Goal: Task Accomplishment & Management: Manage account settings

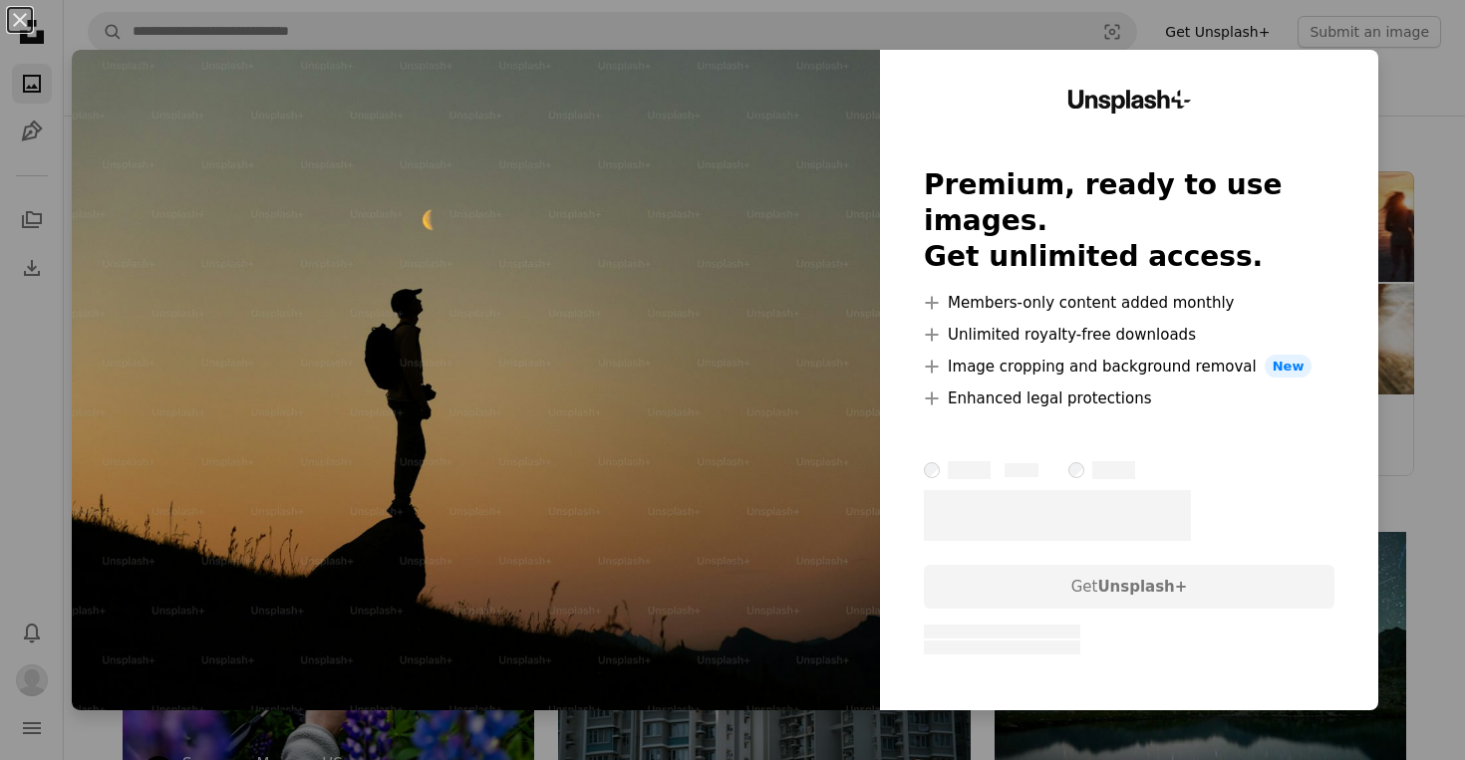
scroll to position [655, 0]
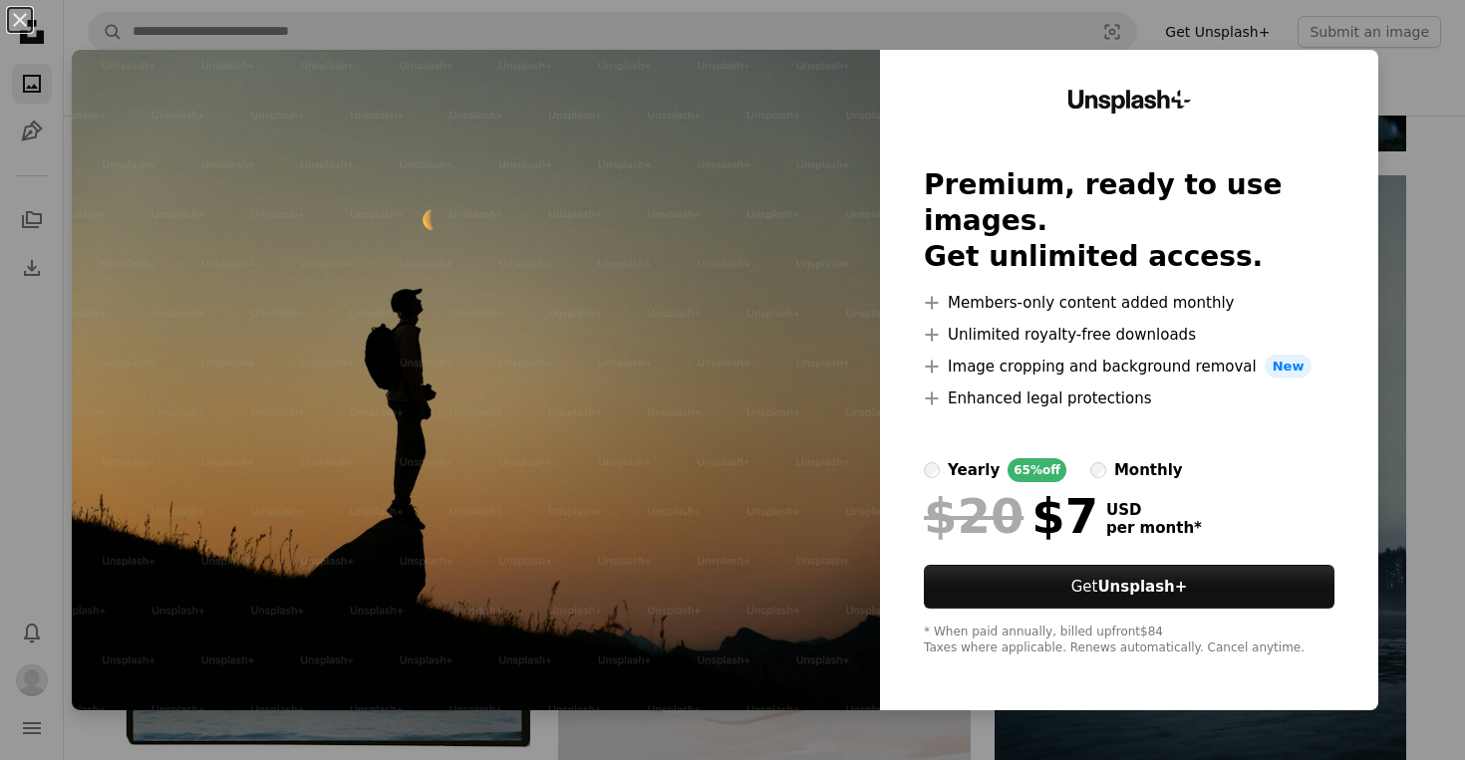
click at [1413, 176] on div "An X shape Unsplash+ Premium, ready to use images. Get unlimited access. A plus…" at bounding box center [732, 380] width 1465 height 760
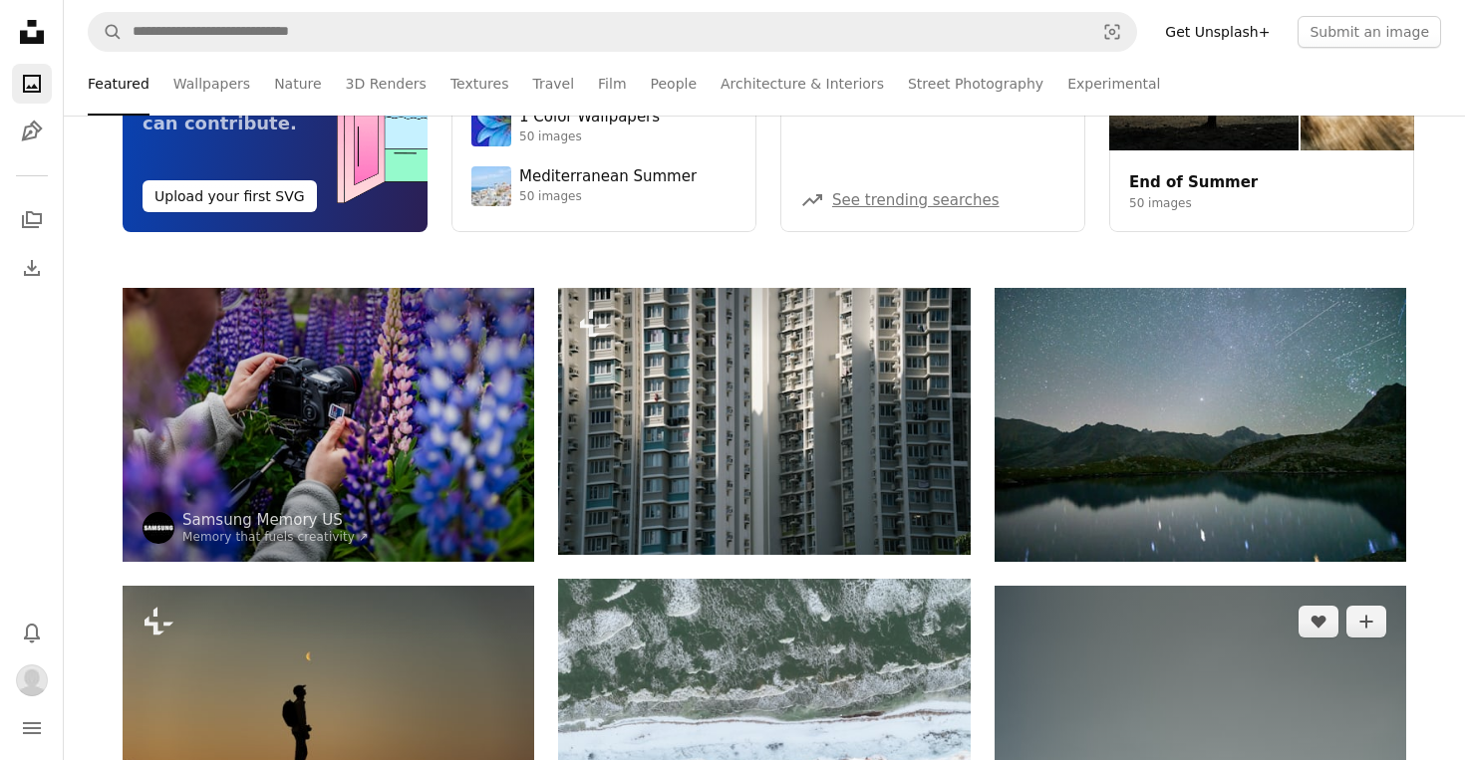
scroll to position [0, 0]
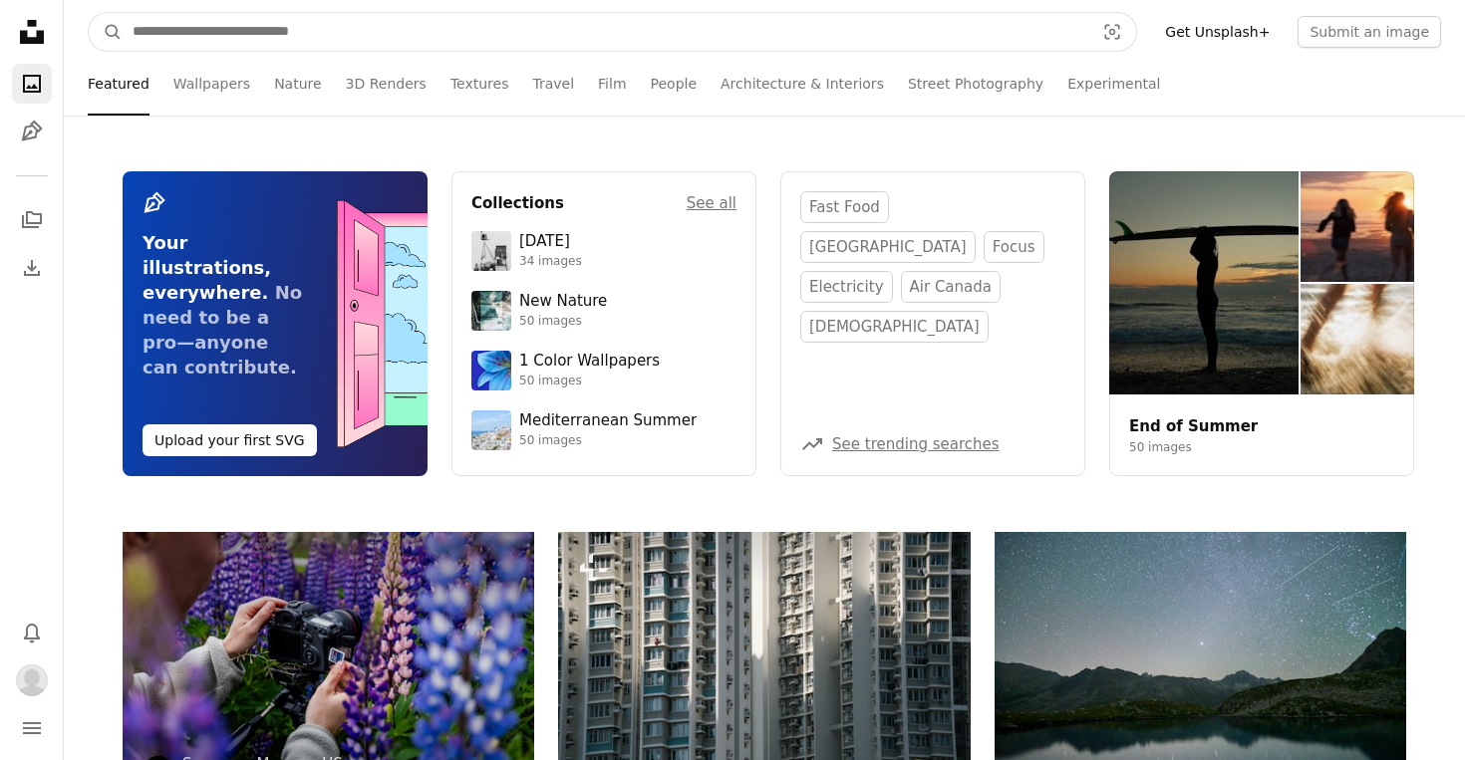
click at [424, 37] on input "Find visuals sitewide" at bounding box center [605, 32] width 965 height 38
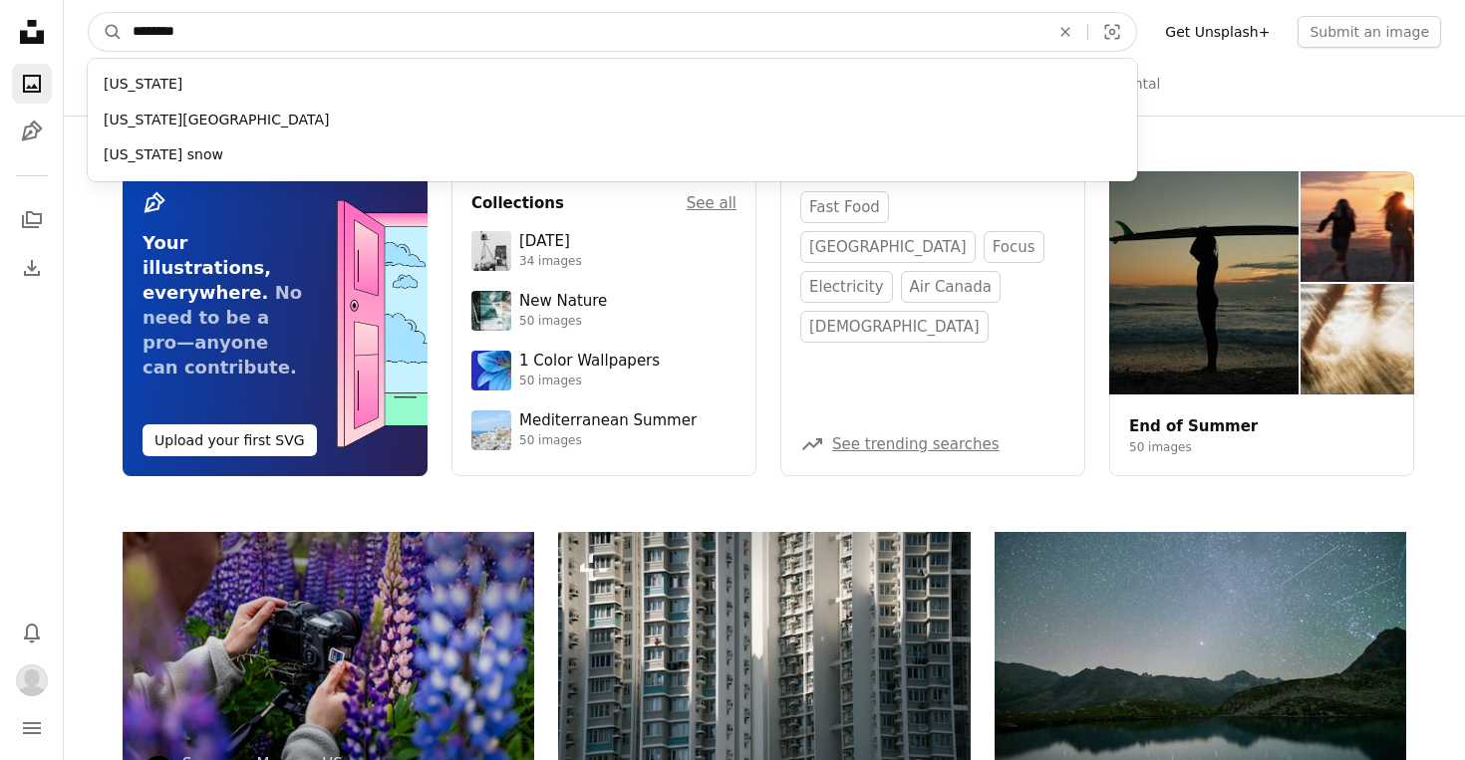
type input "********"
click at [89, 13] on button "A magnifying glass" at bounding box center [106, 32] width 34 height 38
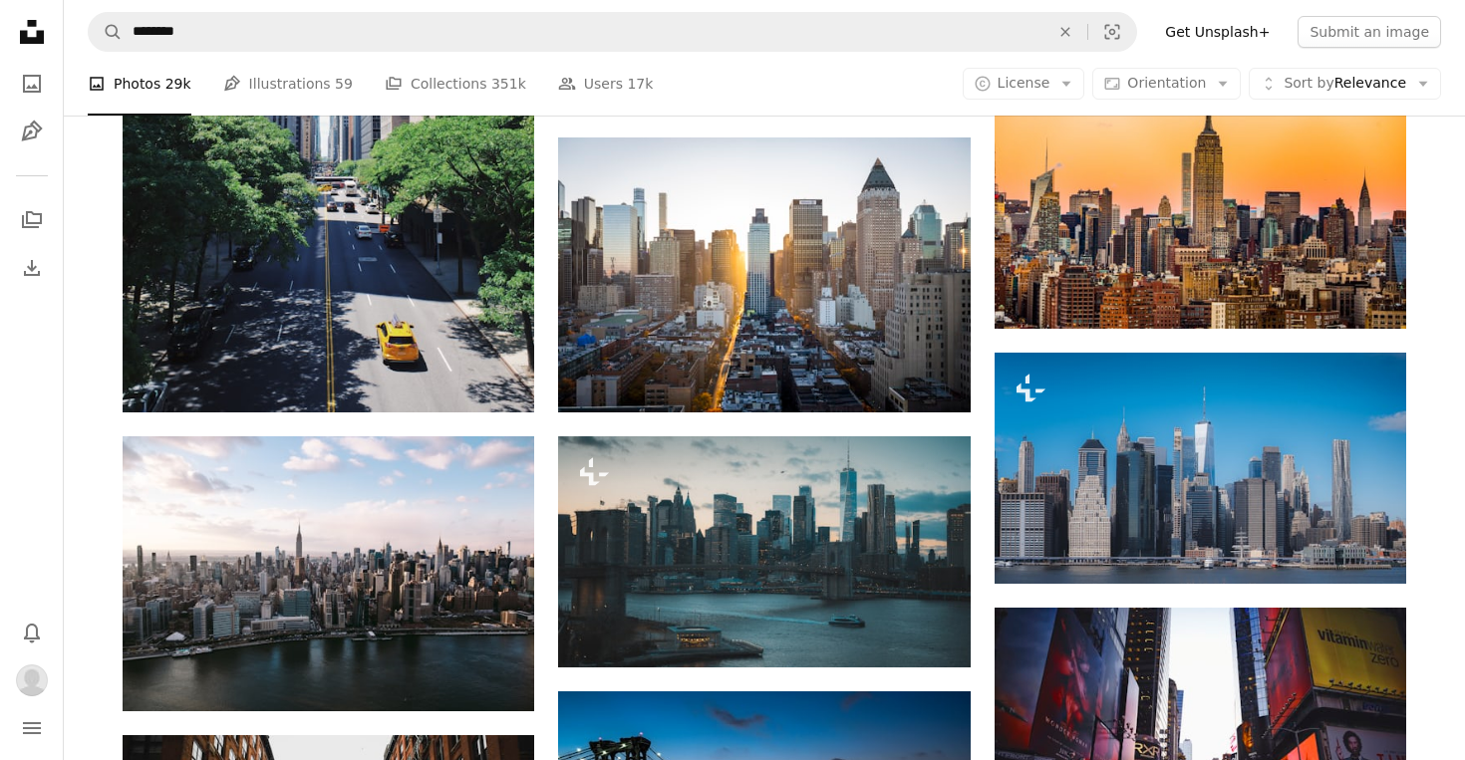
scroll to position [1006, 0]
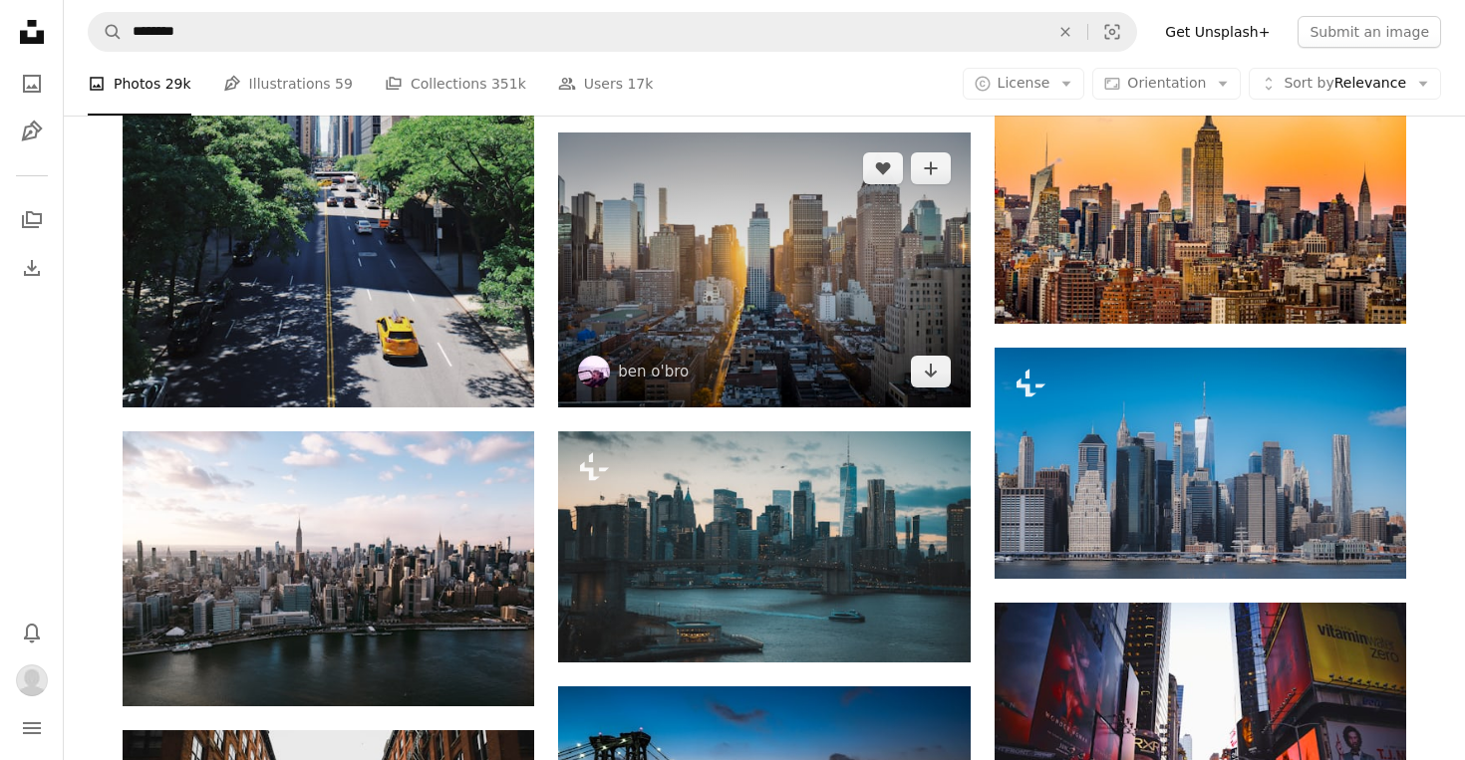
click at [804, 295] on img at bounding box center [763, 270] width 411 height 274
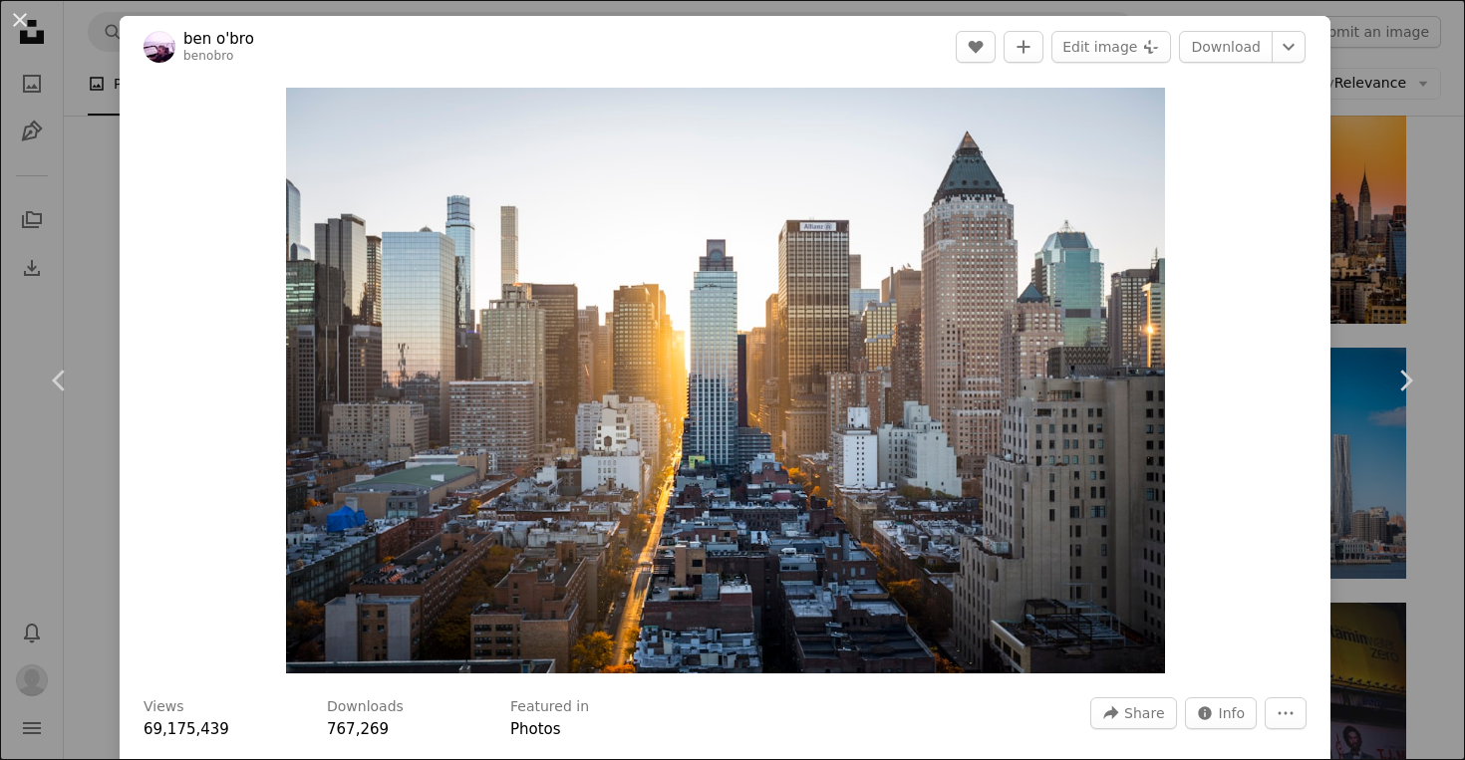
click at [1421, 202] on div "An X shape Chevron left Chevron right ben o'bro benobro A heart A plus sign Edi…" at bounding box center [732, 380] width 1465 height 760
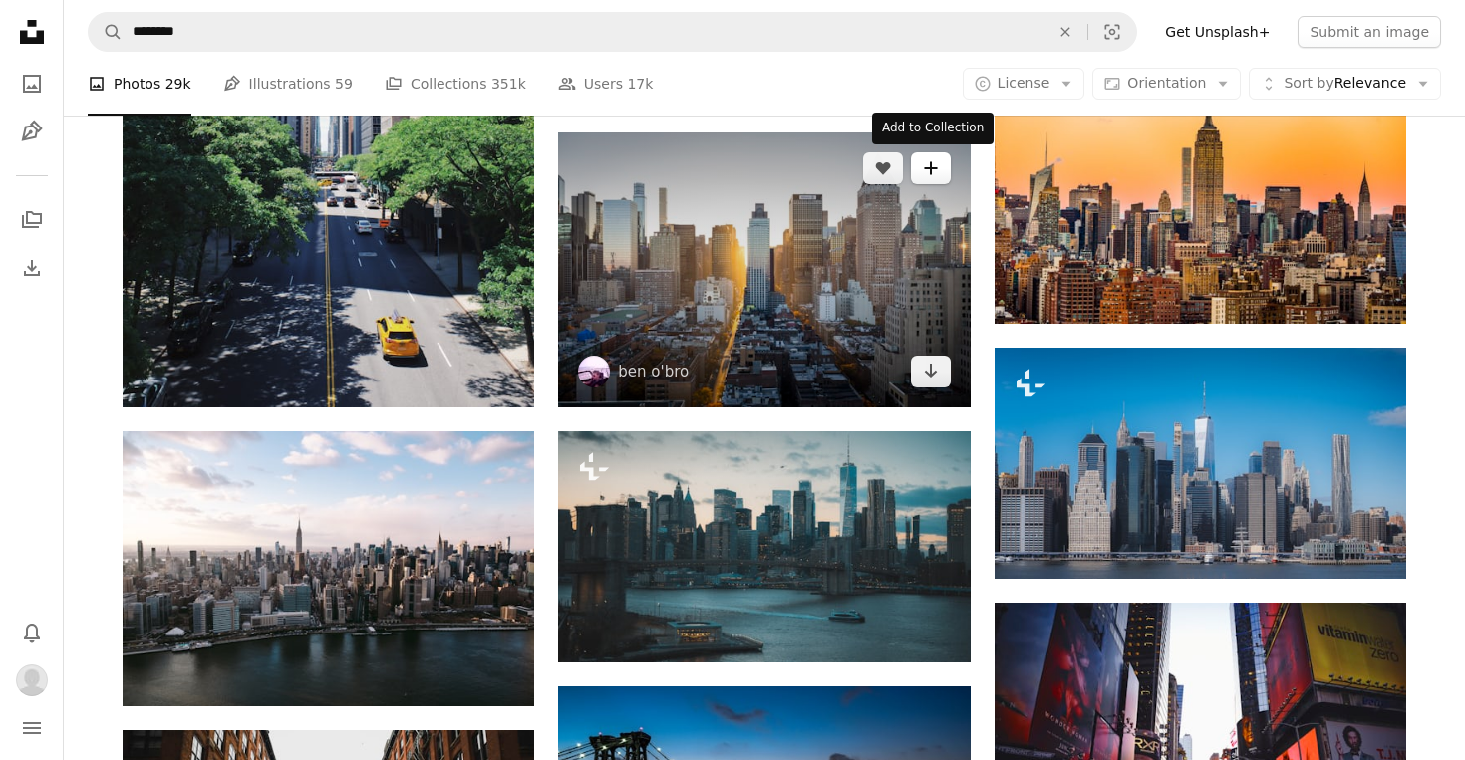
click at [937, 177] on button "A plus sign" at bounding box center [931, 168] width 40 height 32
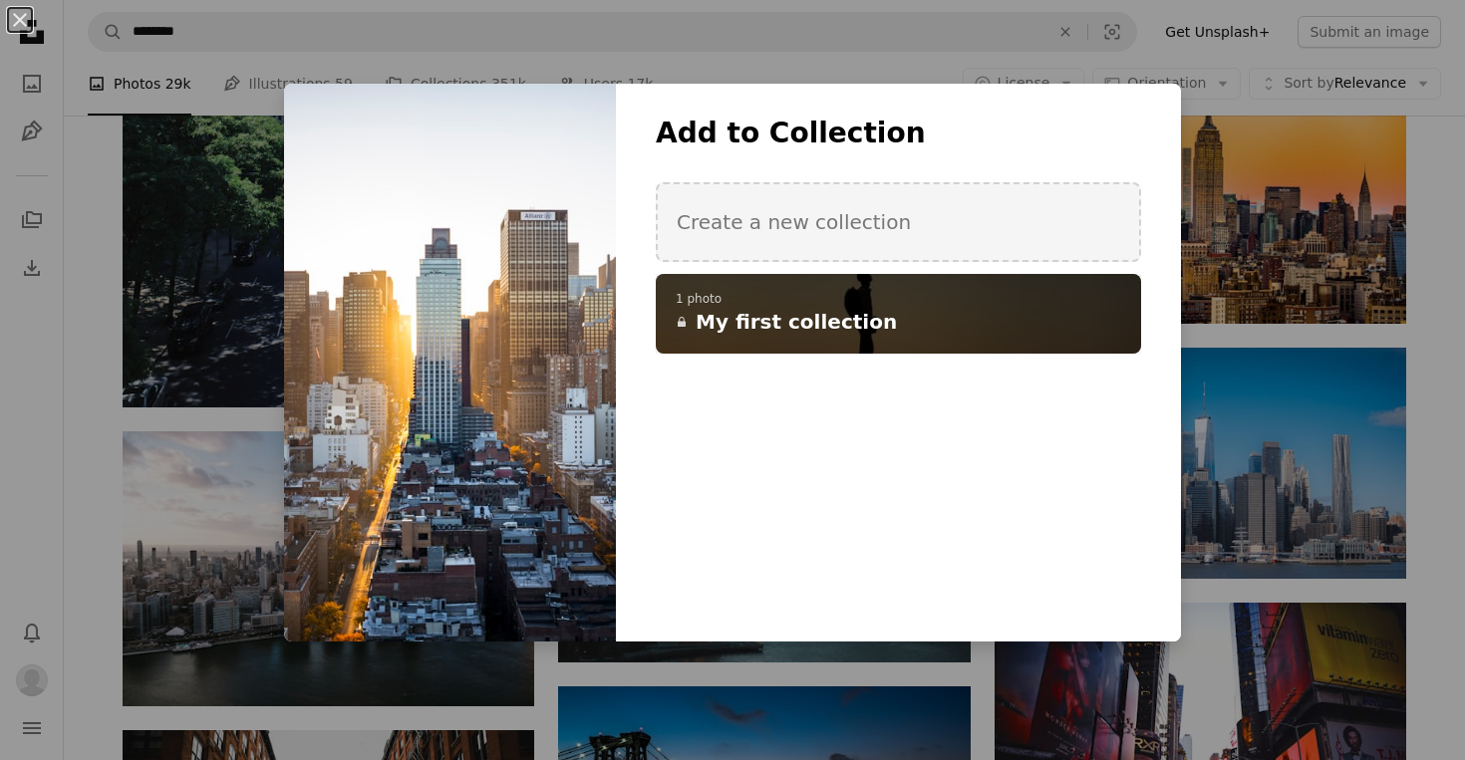
click at [818, 325] on span "My first collection" at bounding box center [795, 322] width 201 height 28
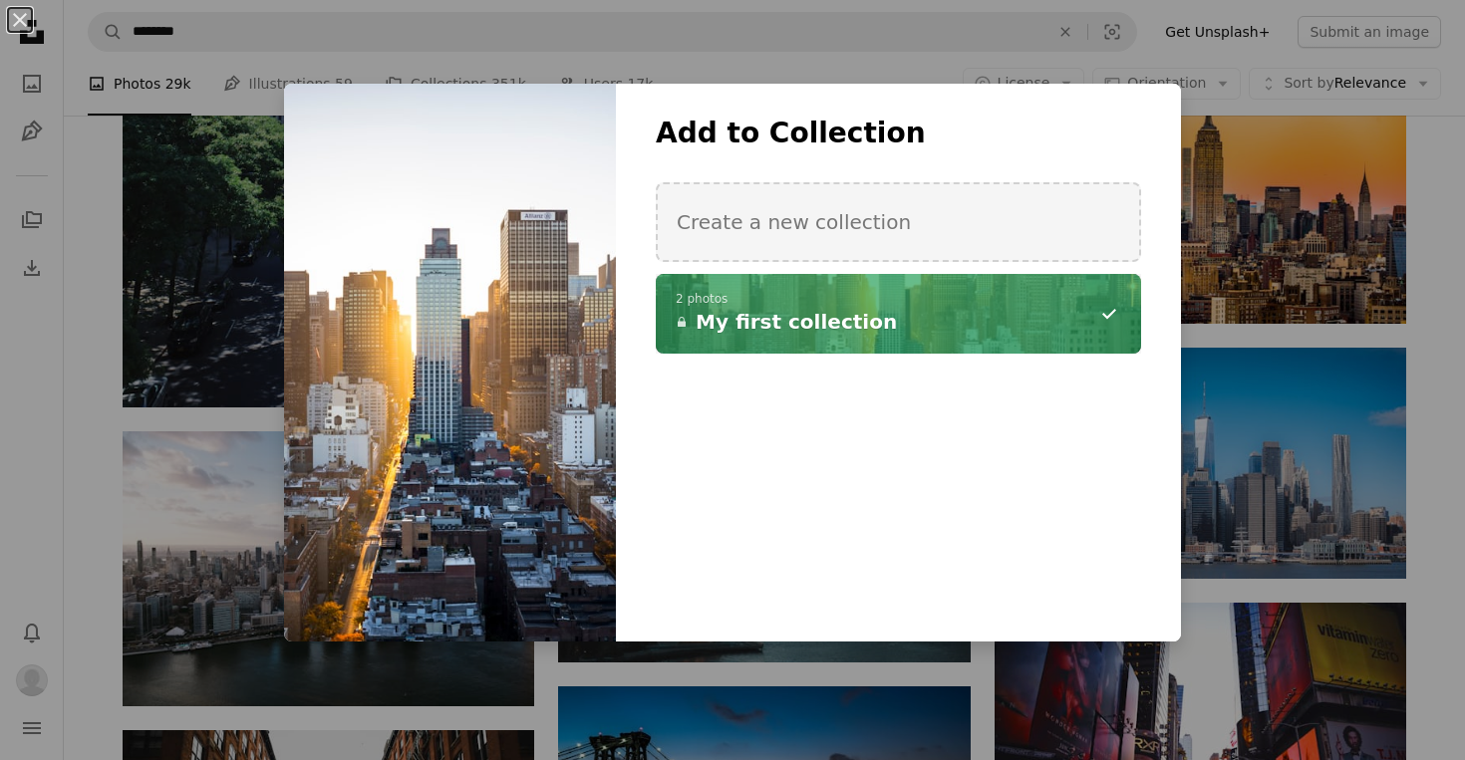
click at [192, 318] on div "An X shape Add to Collection Create a new collection A checkmark A minus sign 2…" at bounding box center [732, 380] width 1465 height 760
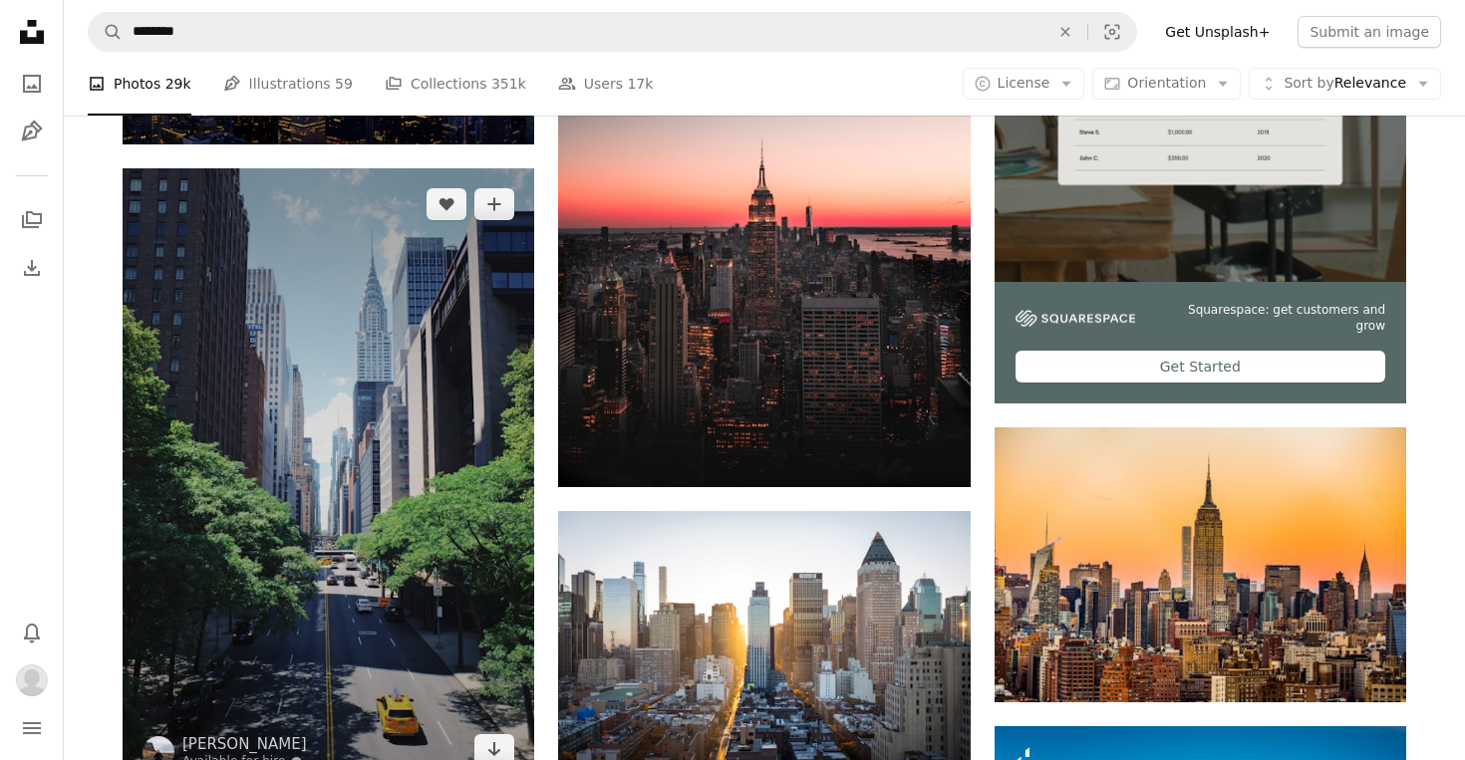
scroll to position [626, 0]
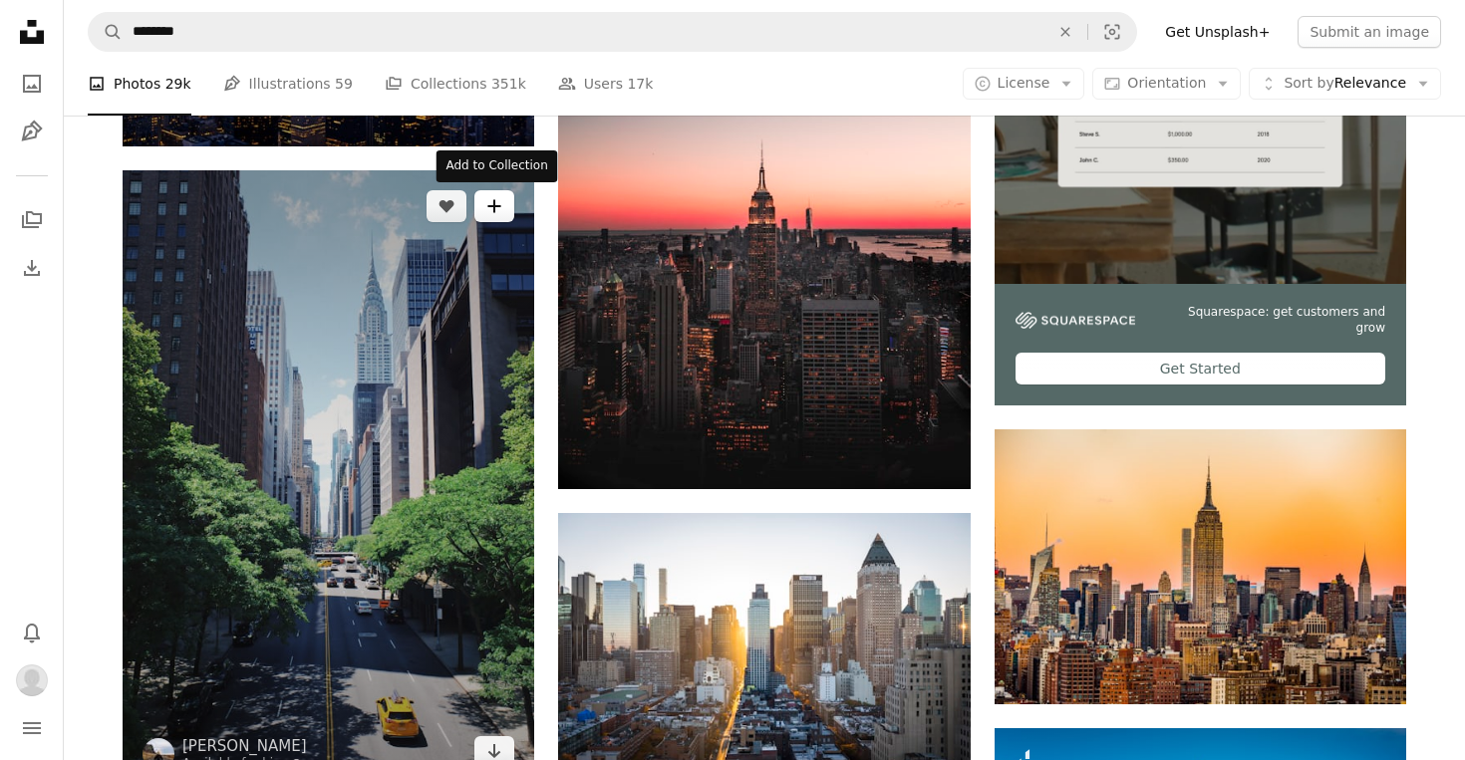
click at [492, 191] on button "A plus sign" at bounding box center [494, 206] width 40 height 32
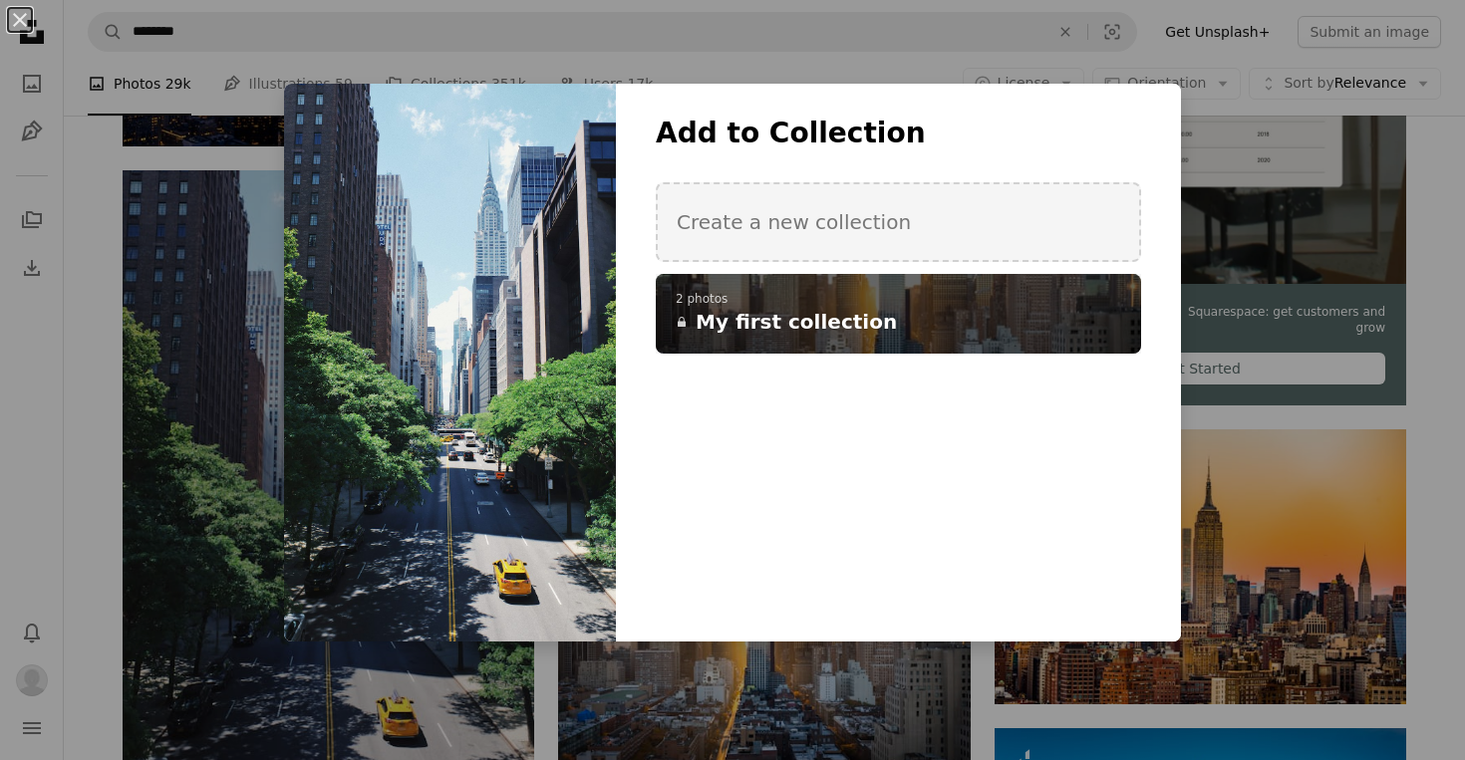
click at [929, 327] on h4 "A lock My first collection" at bounding box center [887, 322] width 423 height 28
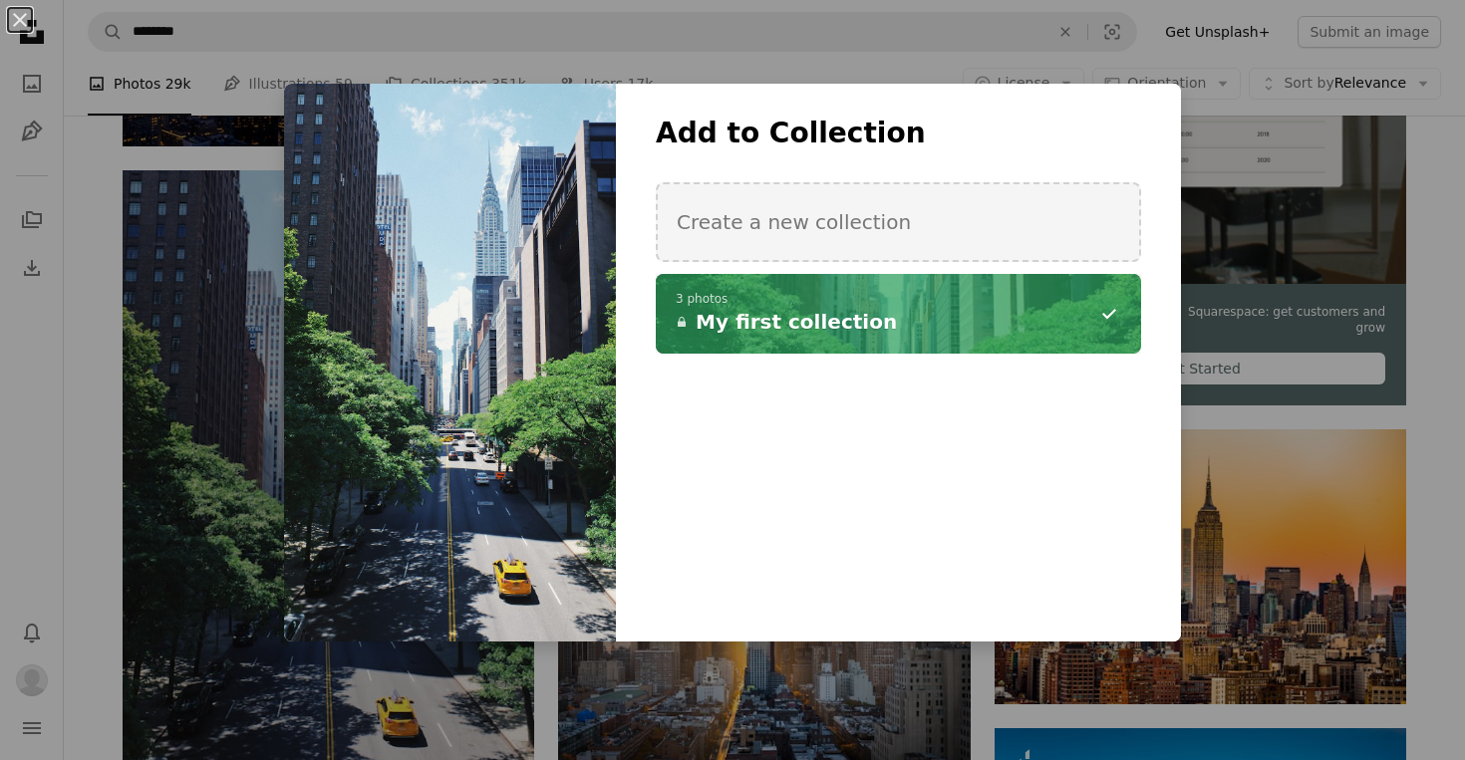
click at [1428, 329] on div "An X shape Add to Collection Create a new collection A checkmark A minus sign 3…" at bounding box center [732, 380] width 1465 height 760
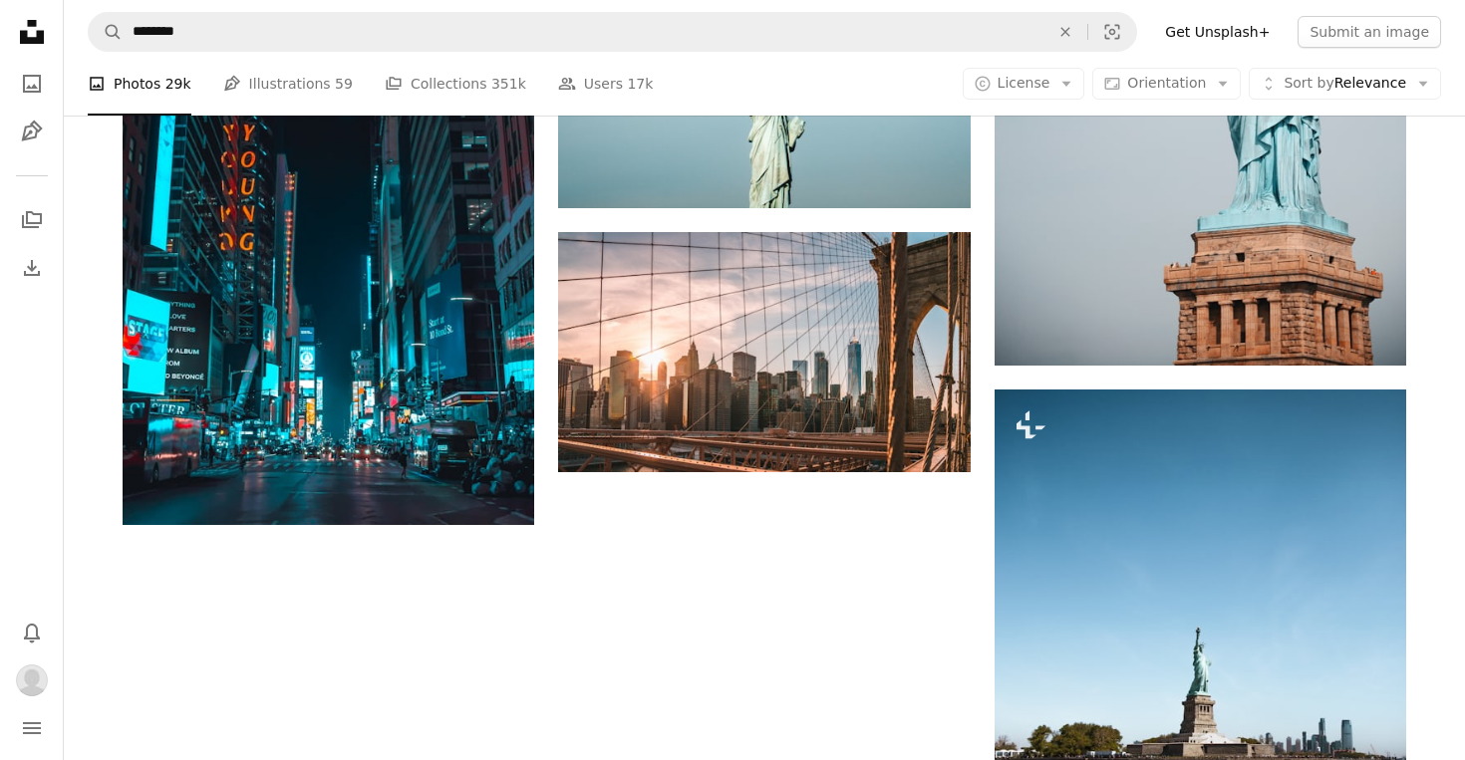
scroll to position [2699, 0]
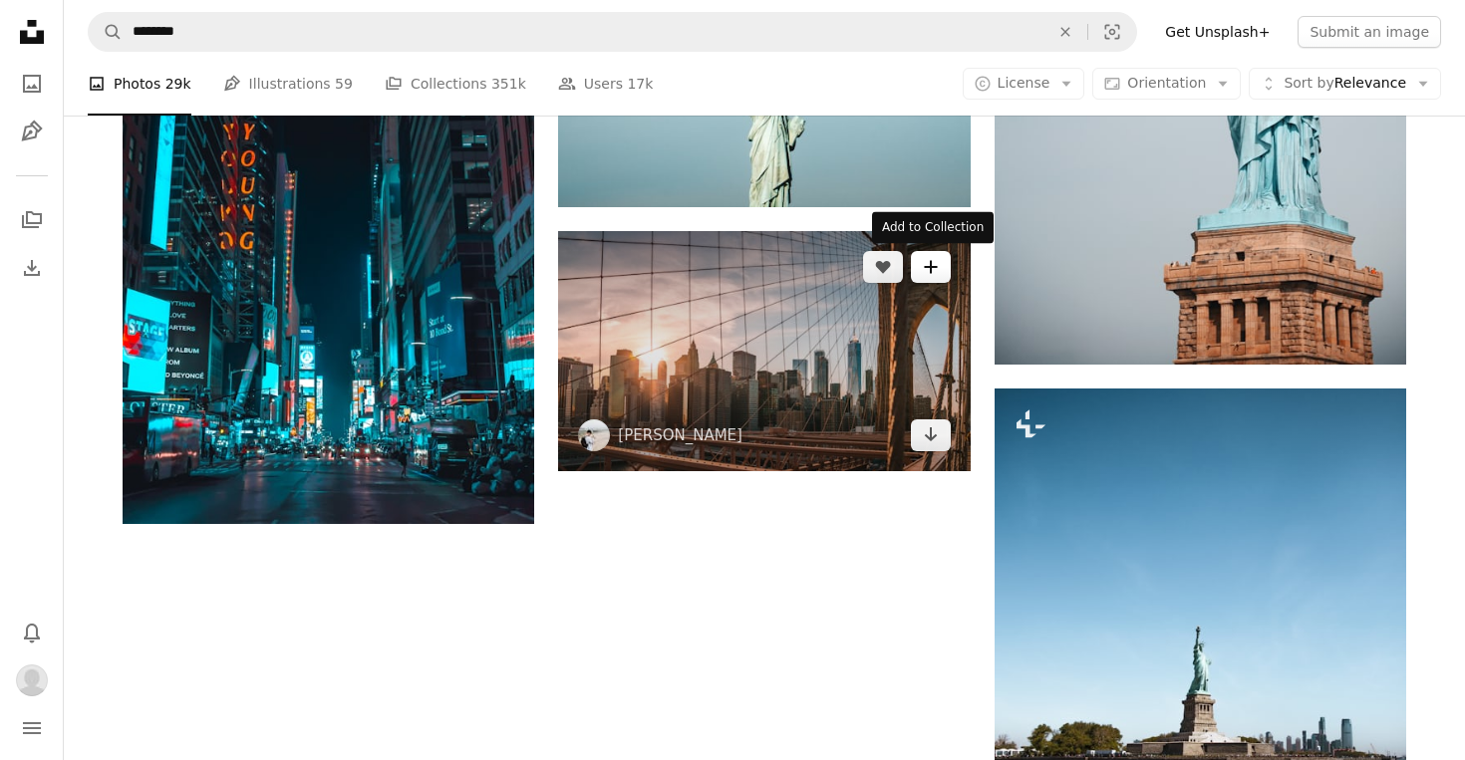
click at [933, 271] on icon "A plus sign" at bounding box center [931, 267] width 16 height 16
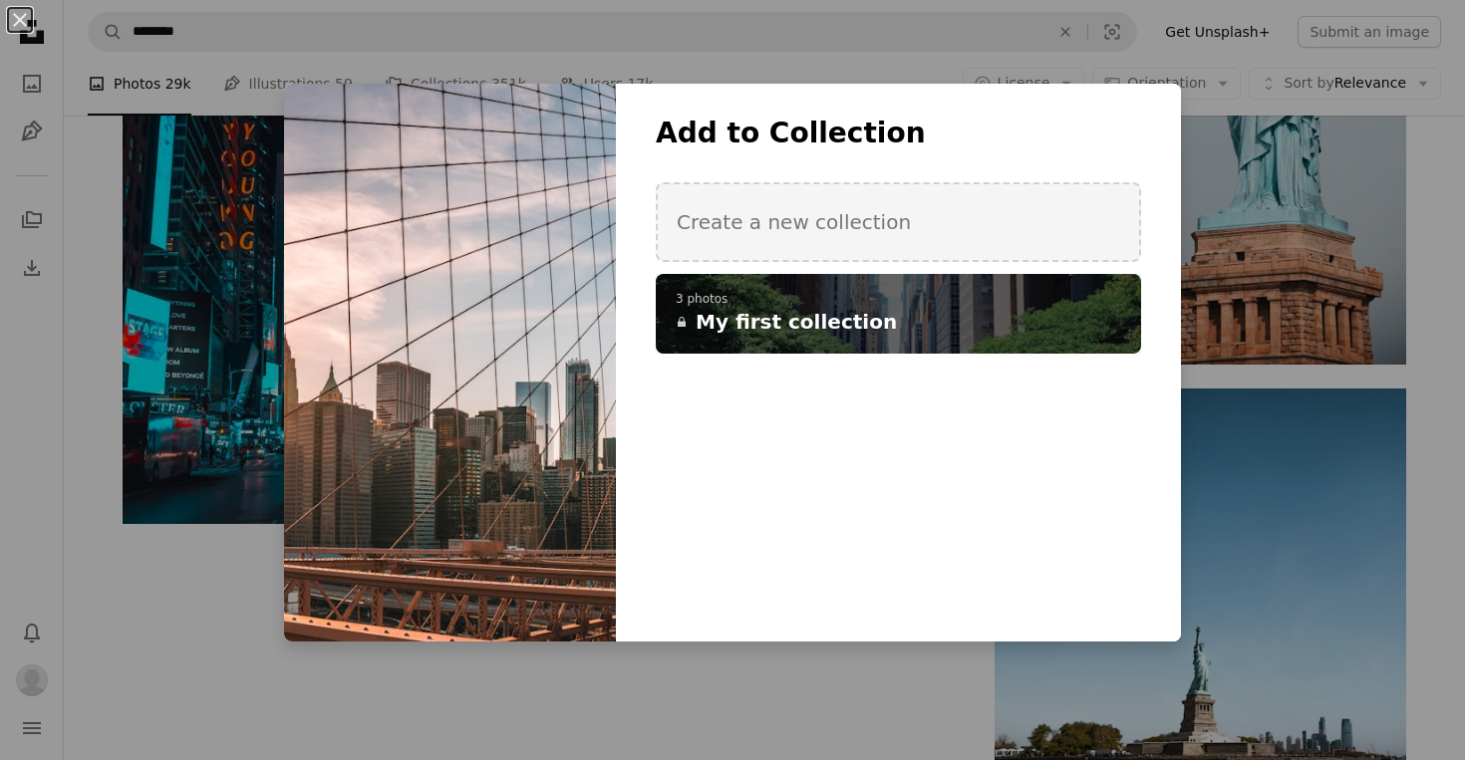
click at [880, 327] on h4 "A lock My first collection" at bounding box center [887, 322] width 423 height 28
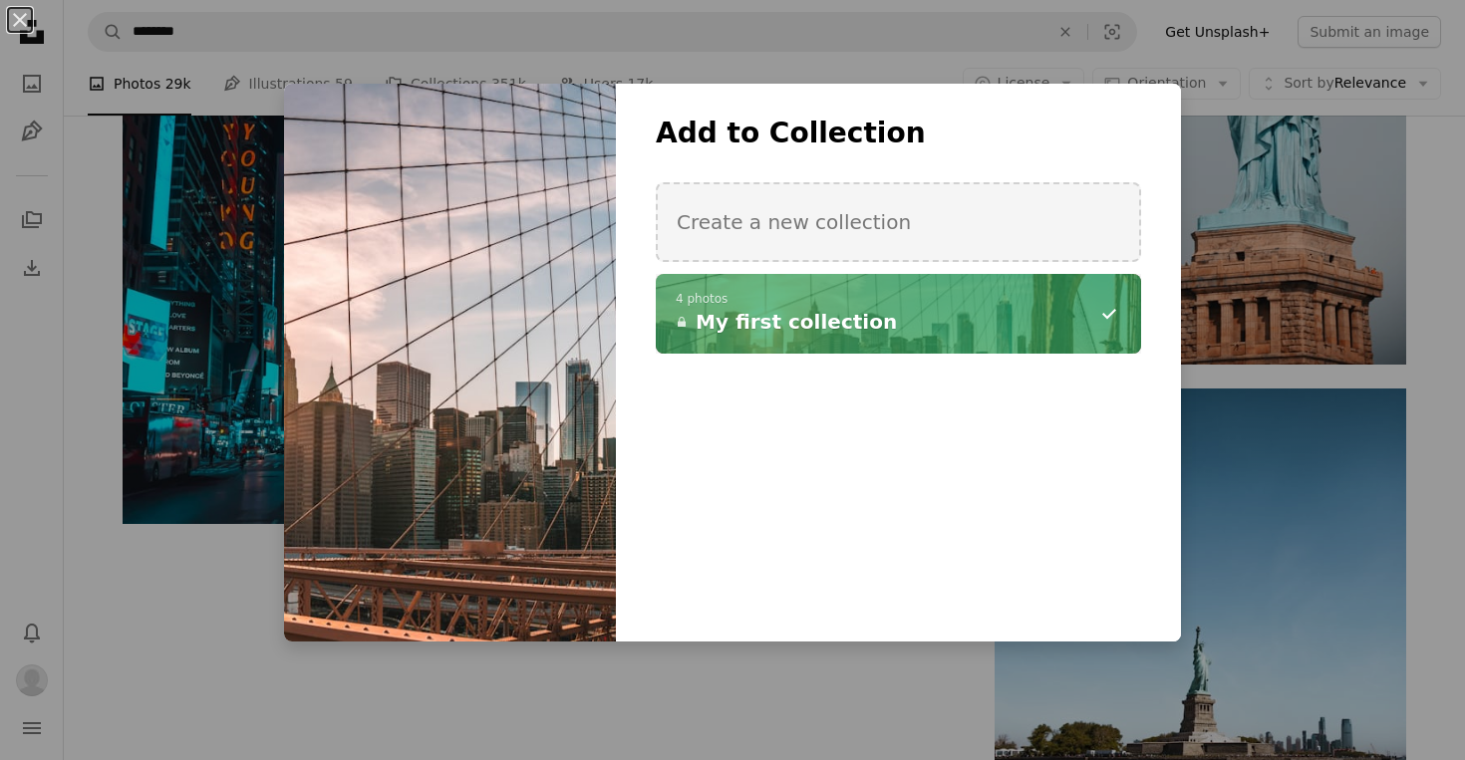
click at [693, 684] on div "An X shape Add to Collection Create a new collection A checkmark A minus sign 4…" at bounding box center [732, 380] width 1465 height 760
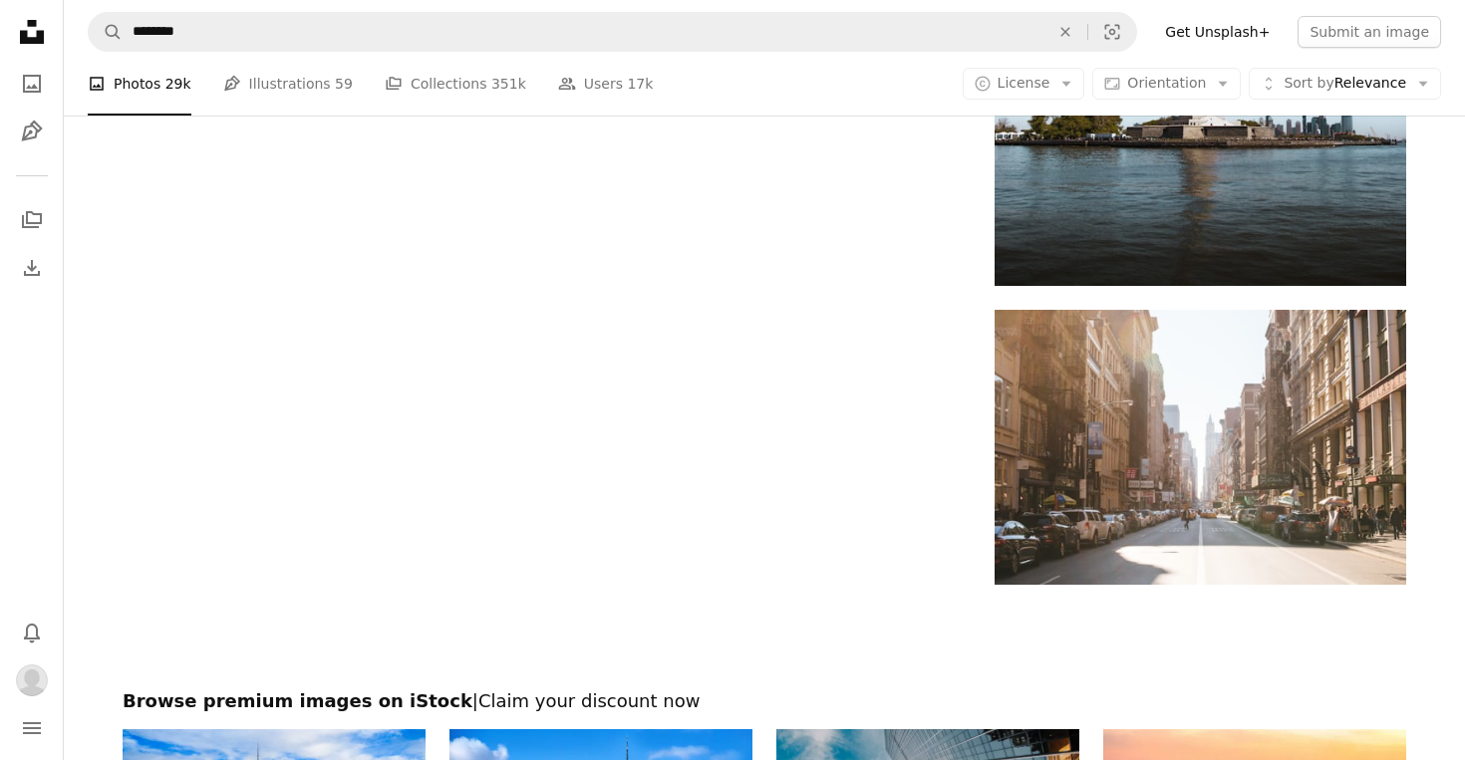
scroll to position [3315, 0]
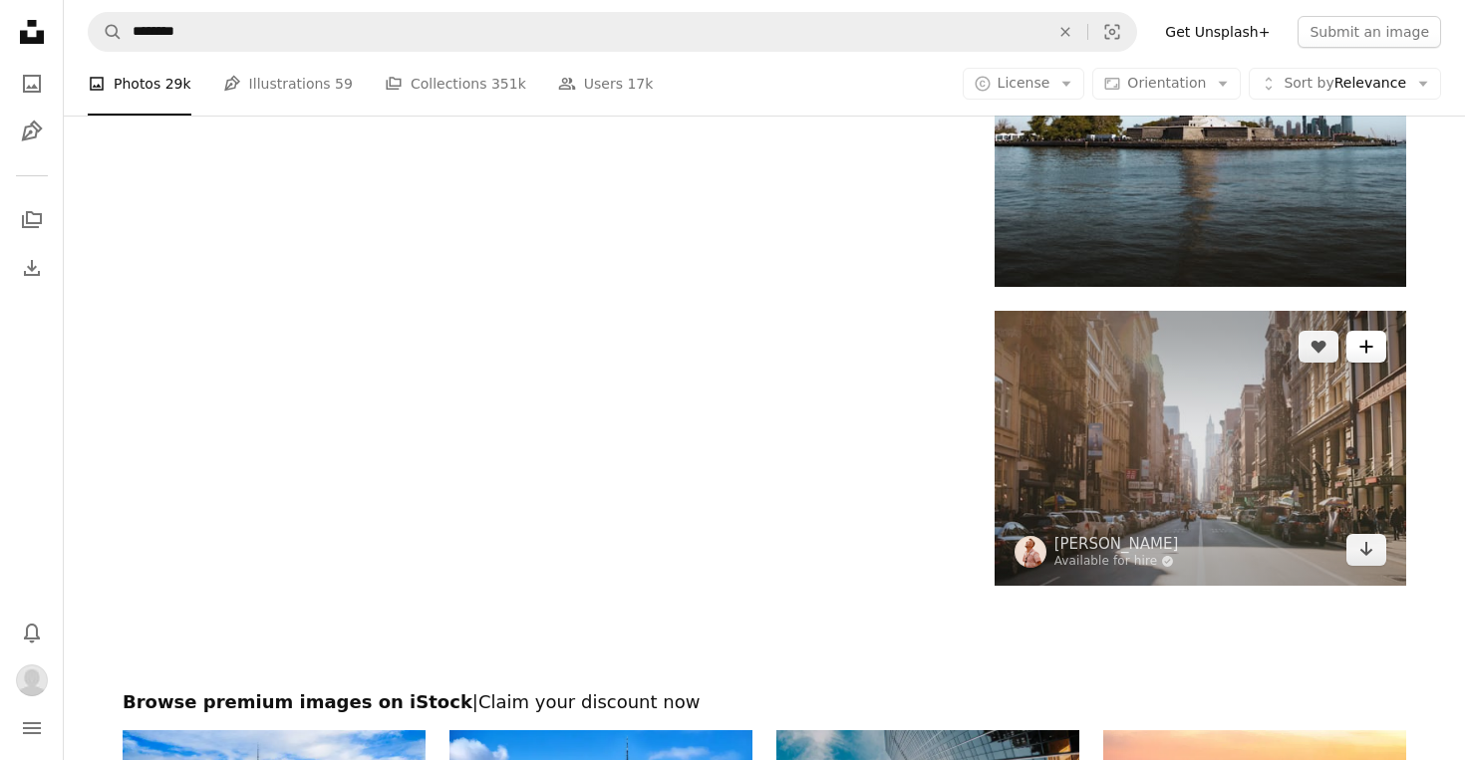
click at [1359, 343] on icon "A plus sign" at bounding box center [1366, 347] width 16 height 16
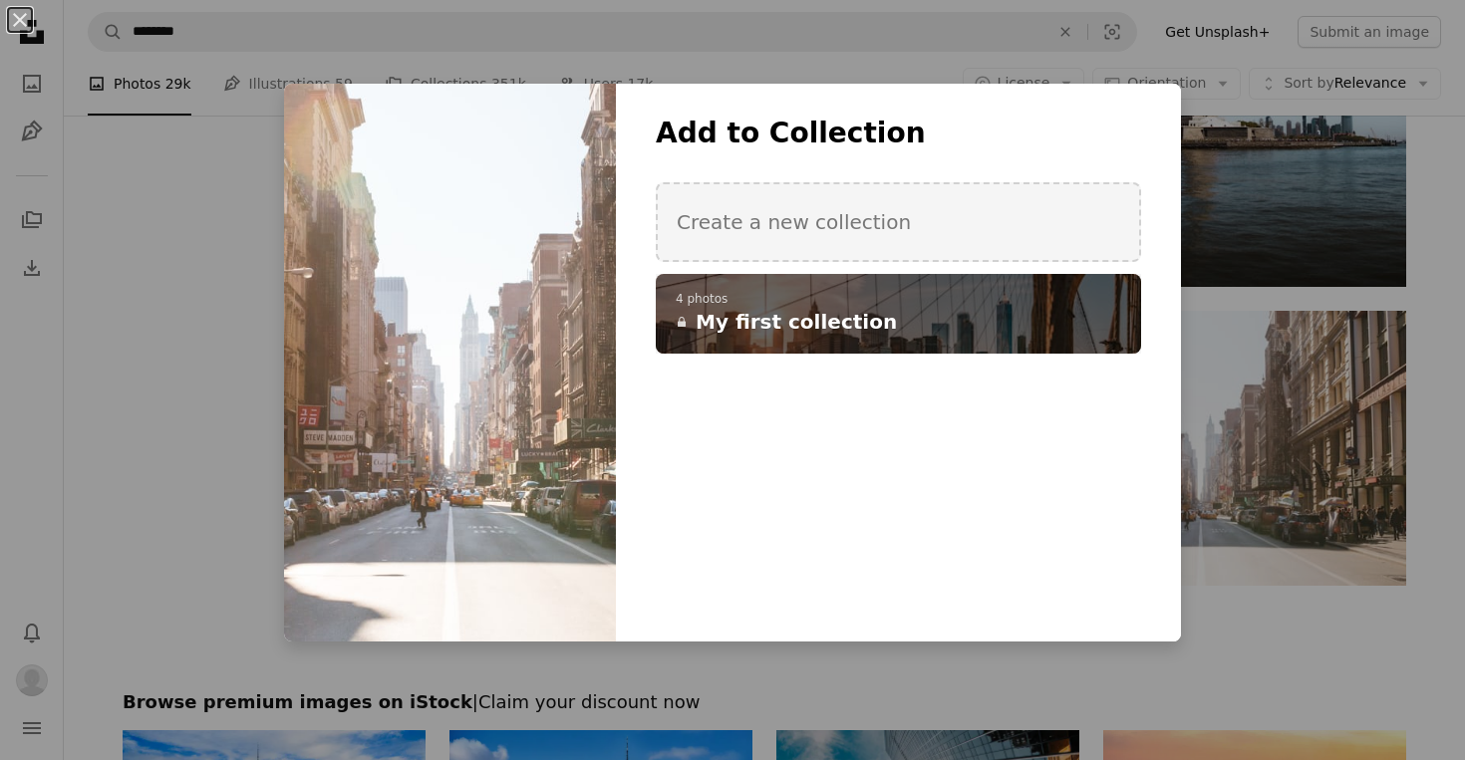
click at [930, 316] on h4 "A lock My first collection" at bounding box center [887, 322] width 423 height 28
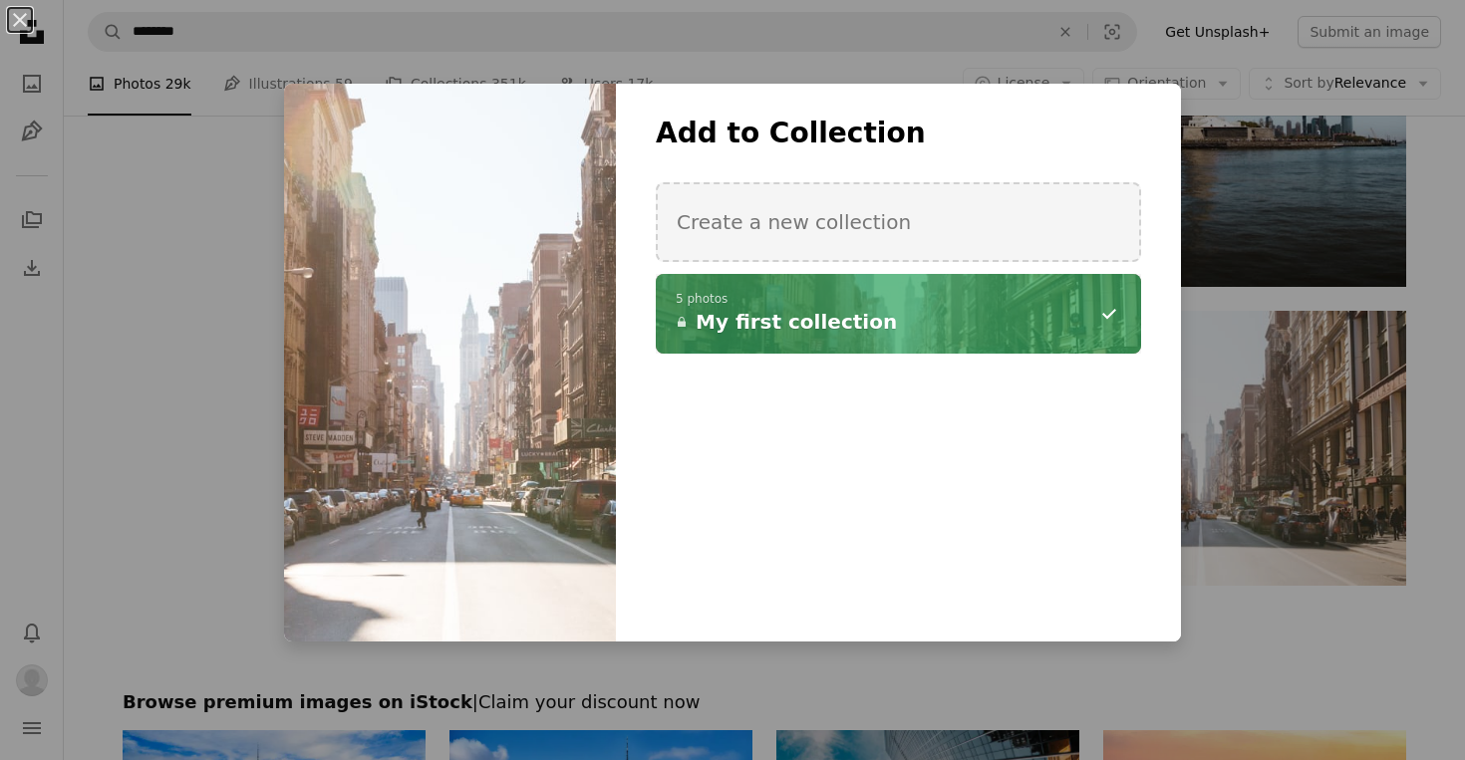
click at [216, 393] on div "An X shape Add to Collection Create a new collection A checkmark A minus sign 5…" at bounding box center [732, 380] width 1465 height 760
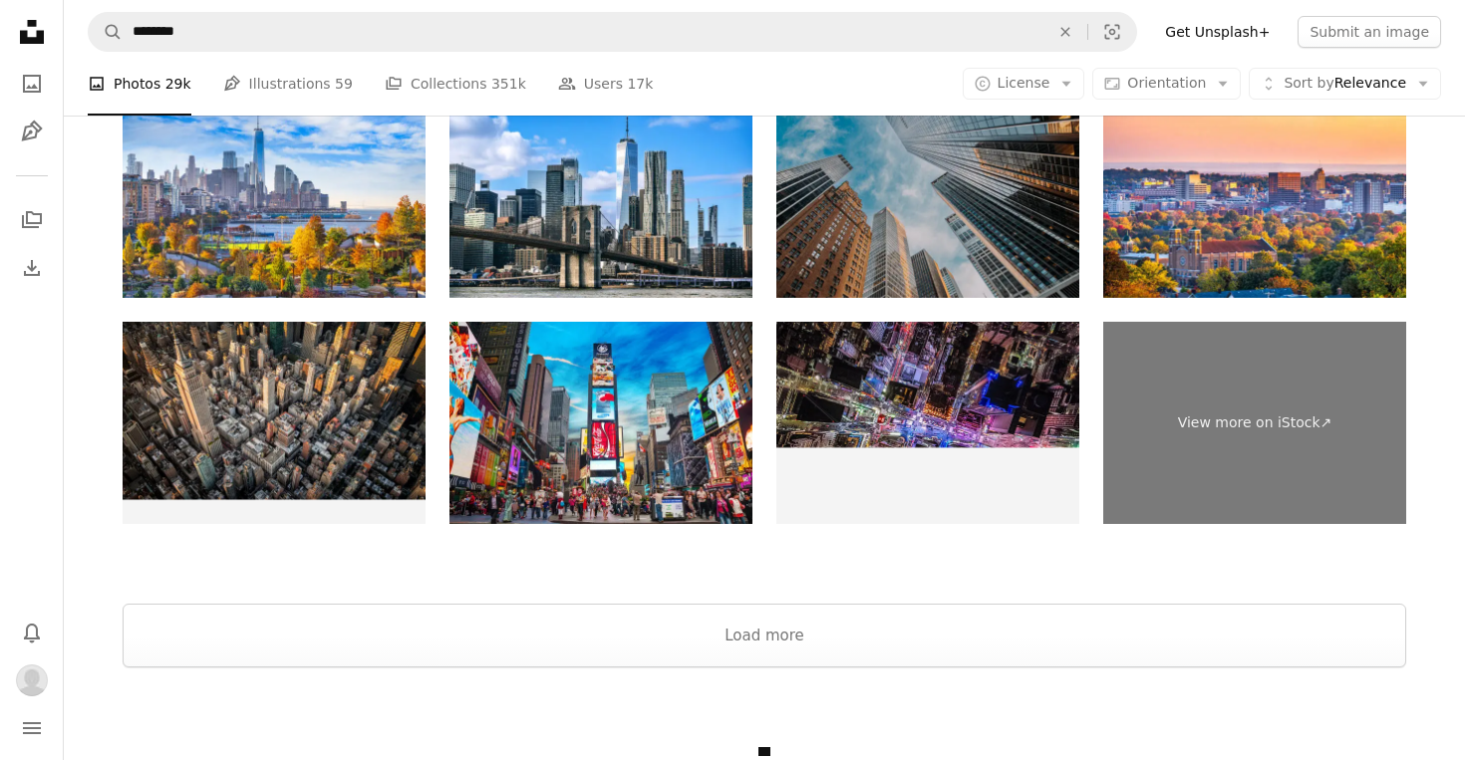
scroll to position [3950, 0]
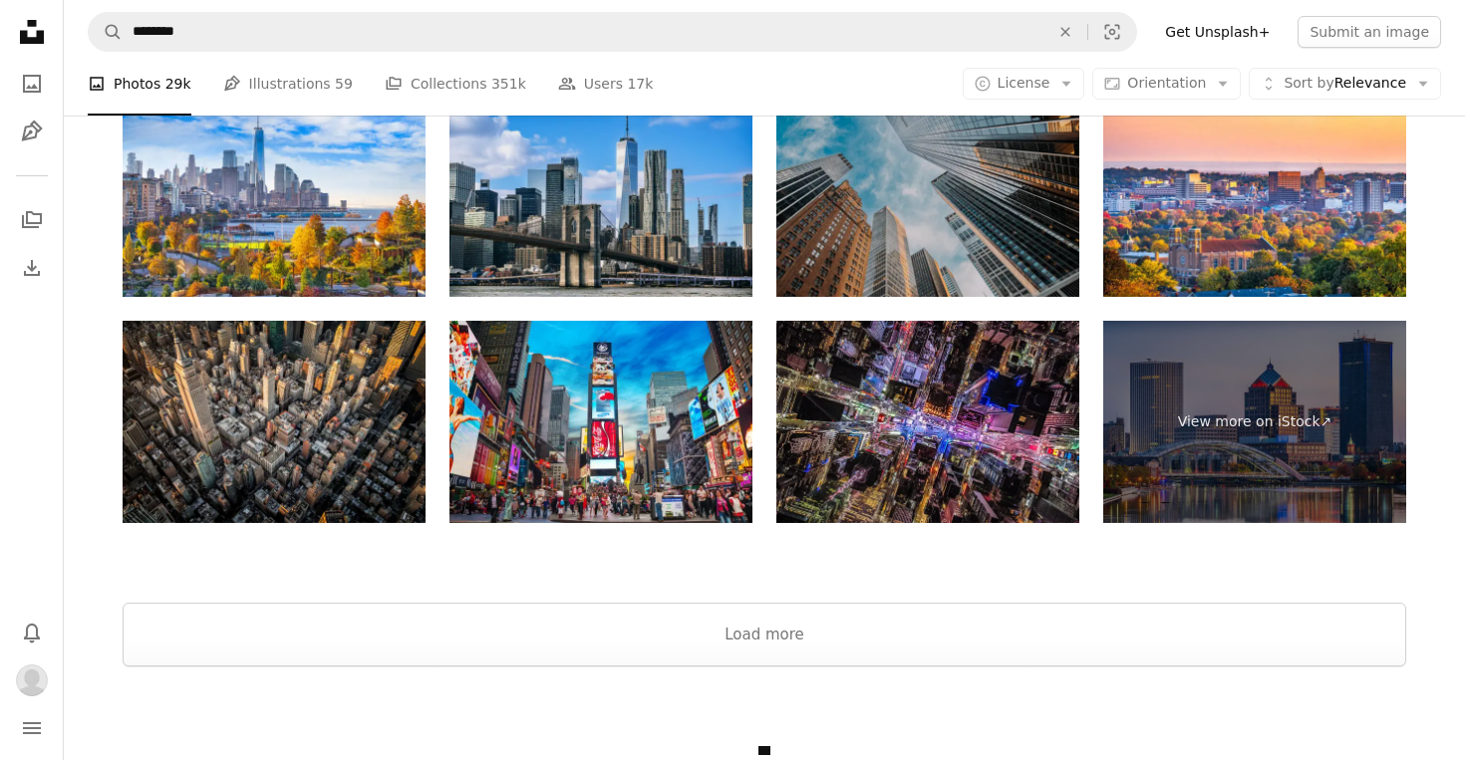
click at [563, 180] on img at bounding box center [600, 197] width 303 height 202
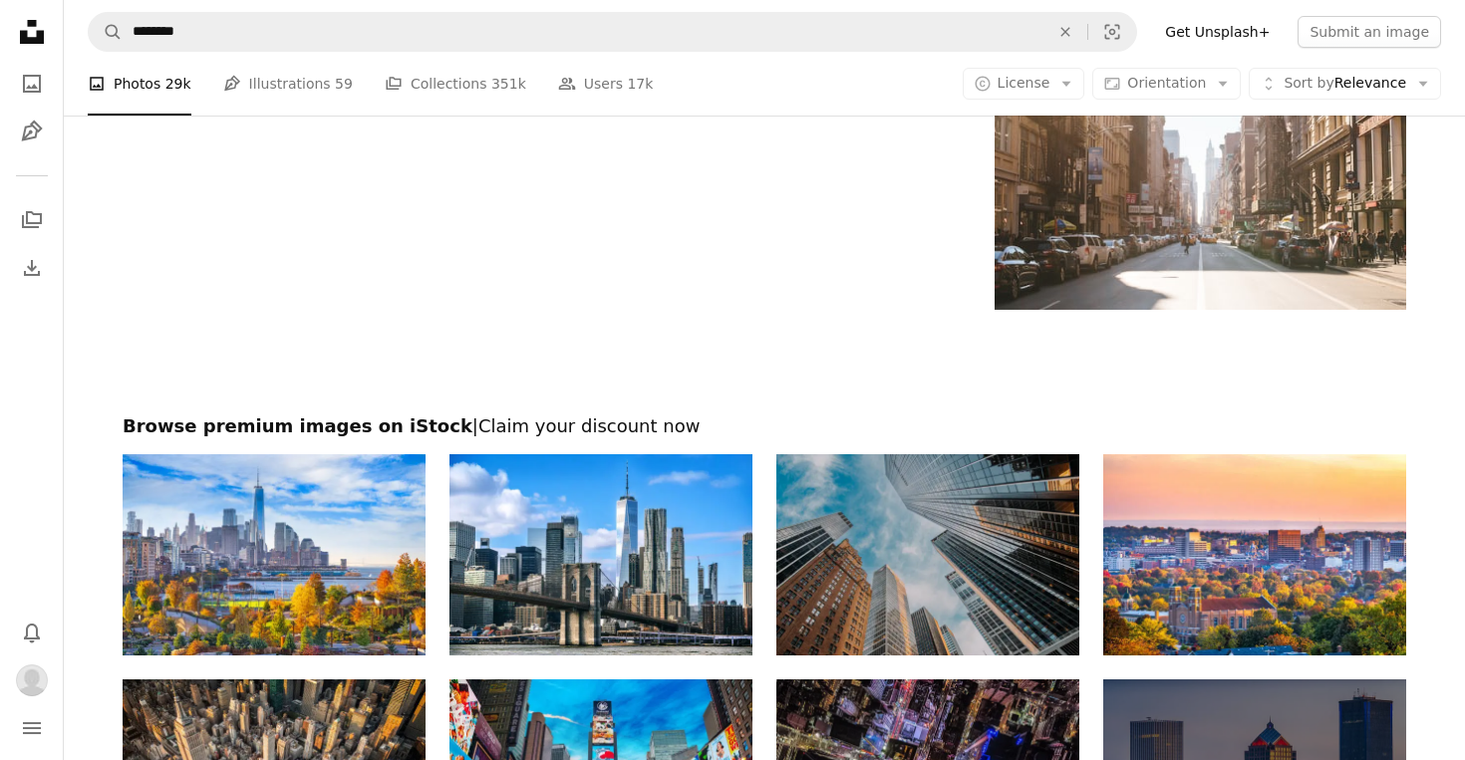
scroll to position [4086, 0]
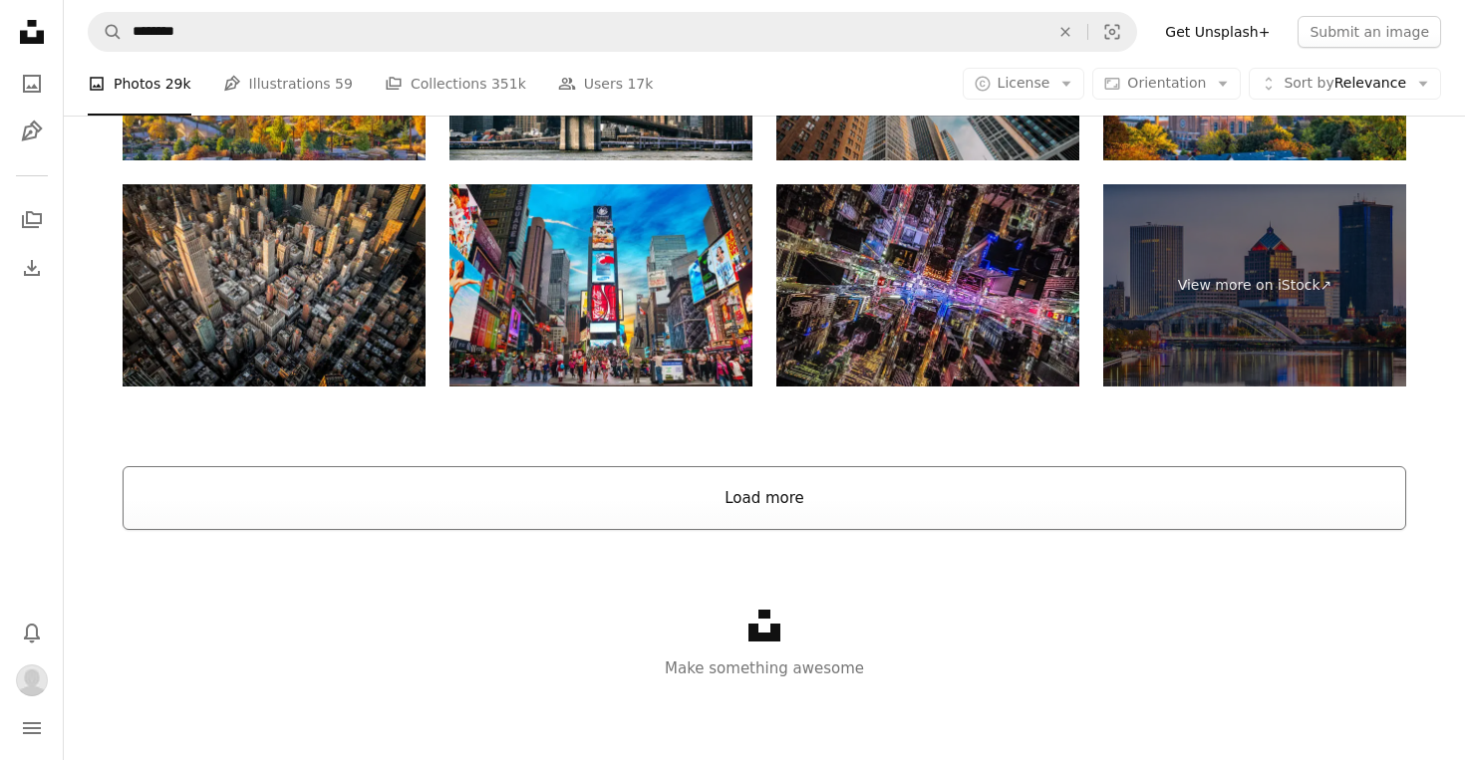
click at [784, 490] on button "Load more" at bounding box center [764, 498] width 1283 height 64
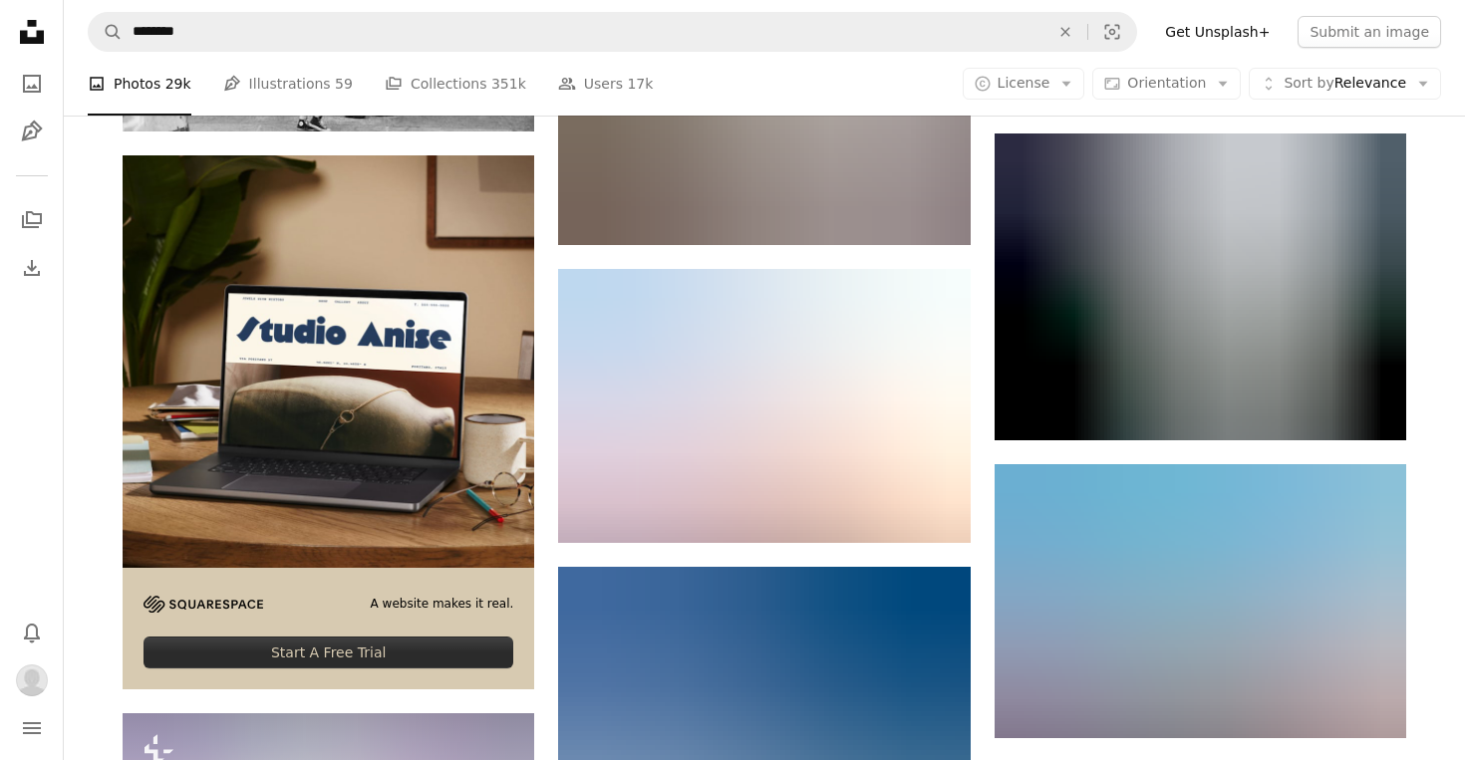
scroll to position [4729, 0]
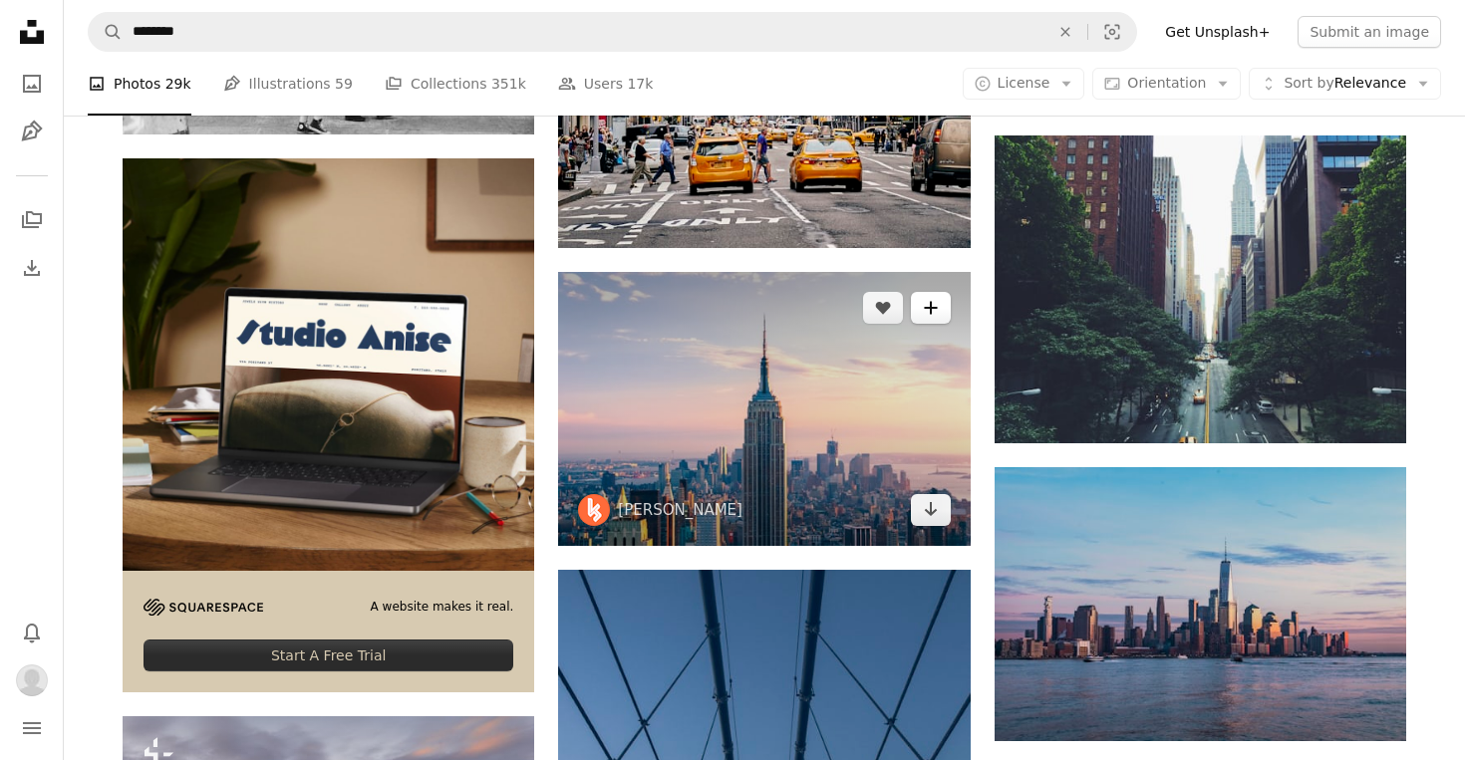
click at [934, 315] on icon "A plus sign" at bounding box center [931, 308] width 16 height 16
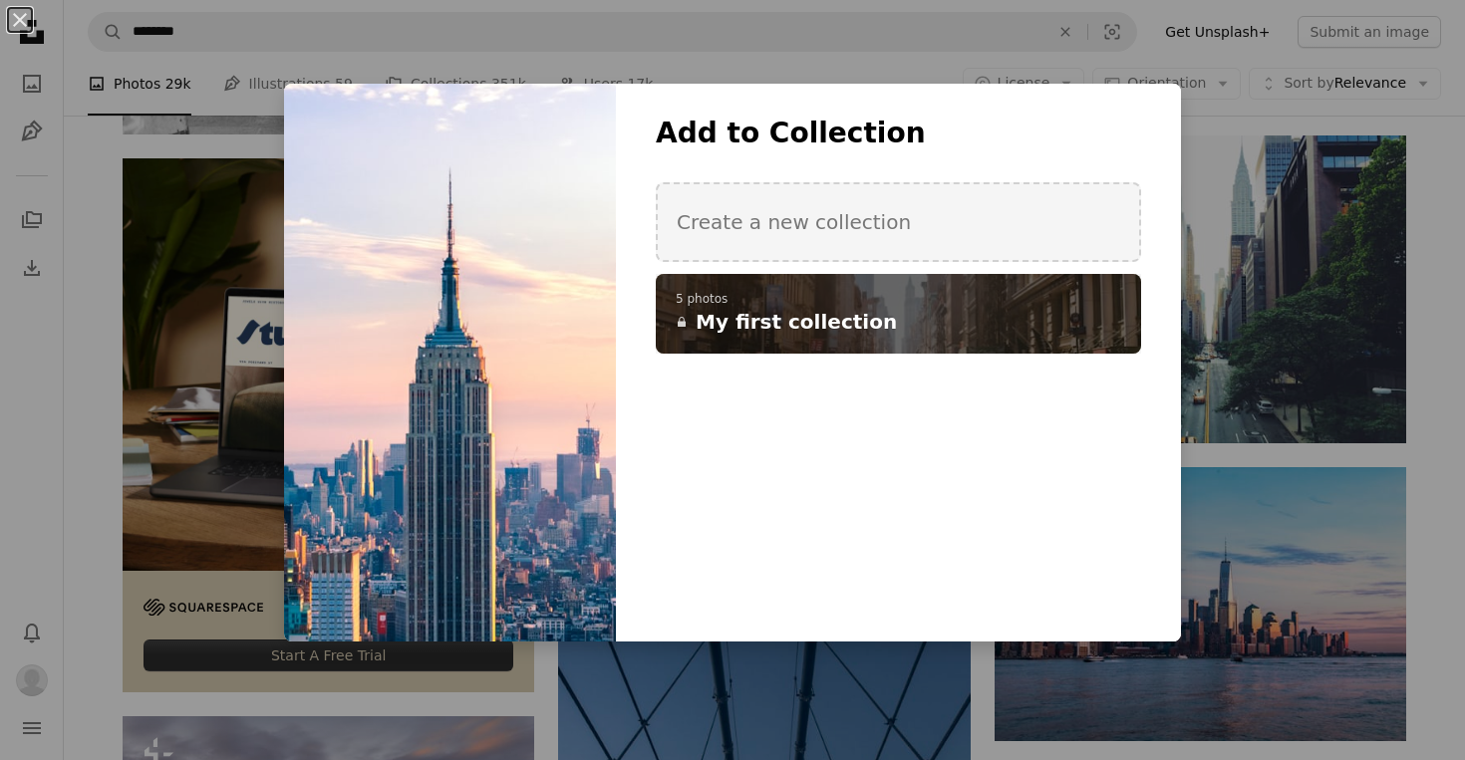
click at [955, 345] on div "A checkmark A plus sign 5 photos A lock My first collection" at bounding box center [898, 314] width 485 height 80
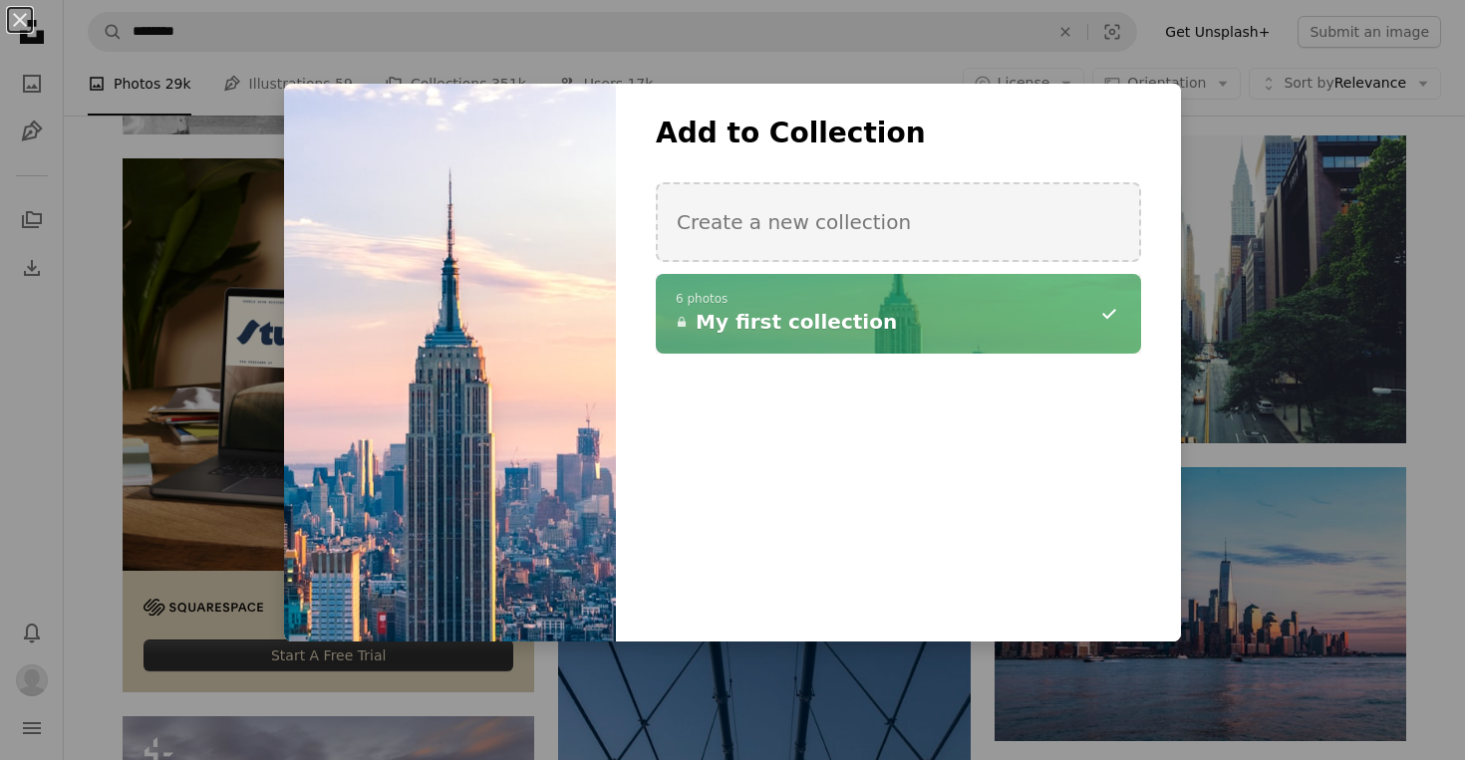
click at [1337, 613] on div "An X shape Add to Collection Create a new collection A checkmark A minus sign 6…" at bounding box center [732, 380] width 1465 height 760
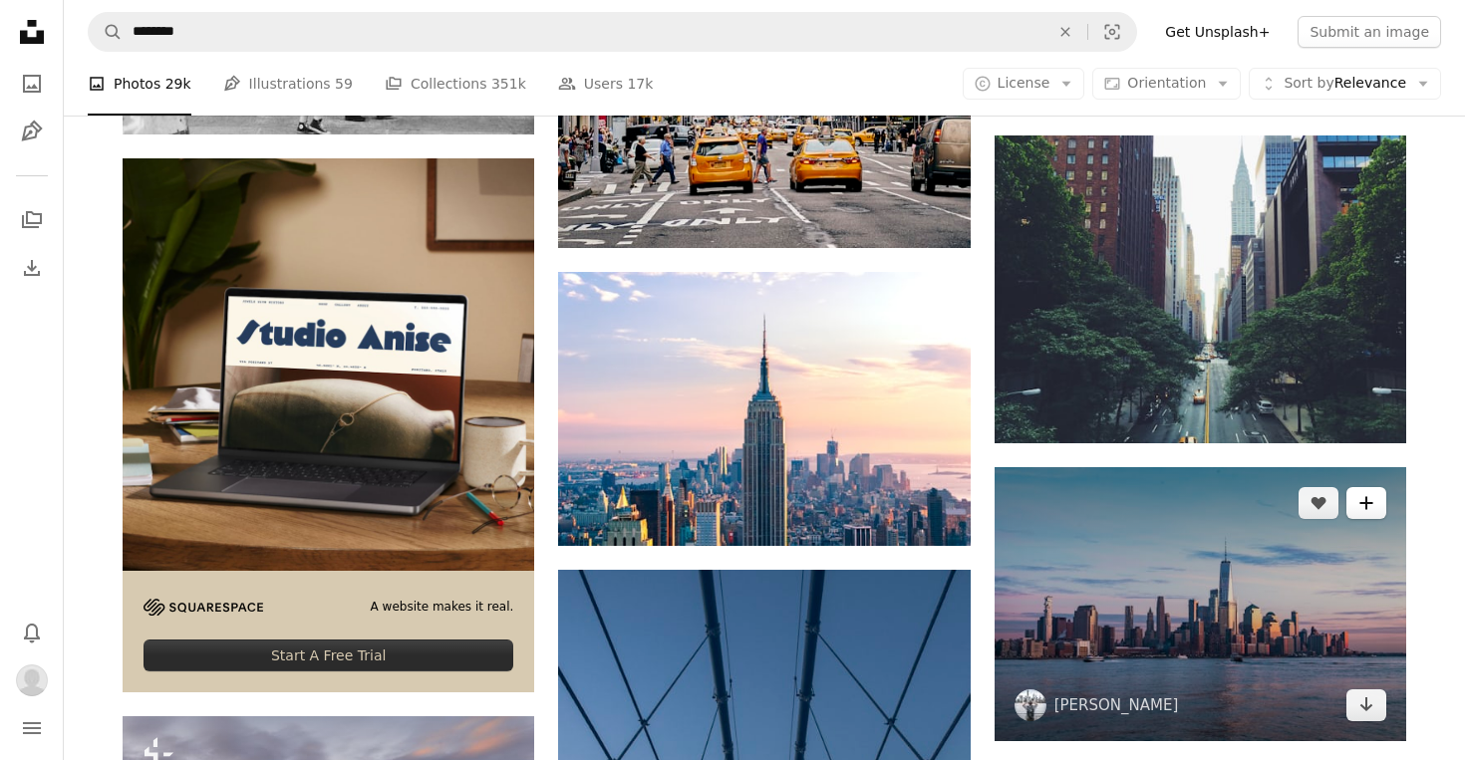
click at [1373, 513] on button "A plus sign" at bounding box center [1366, 503] width 40 height 32
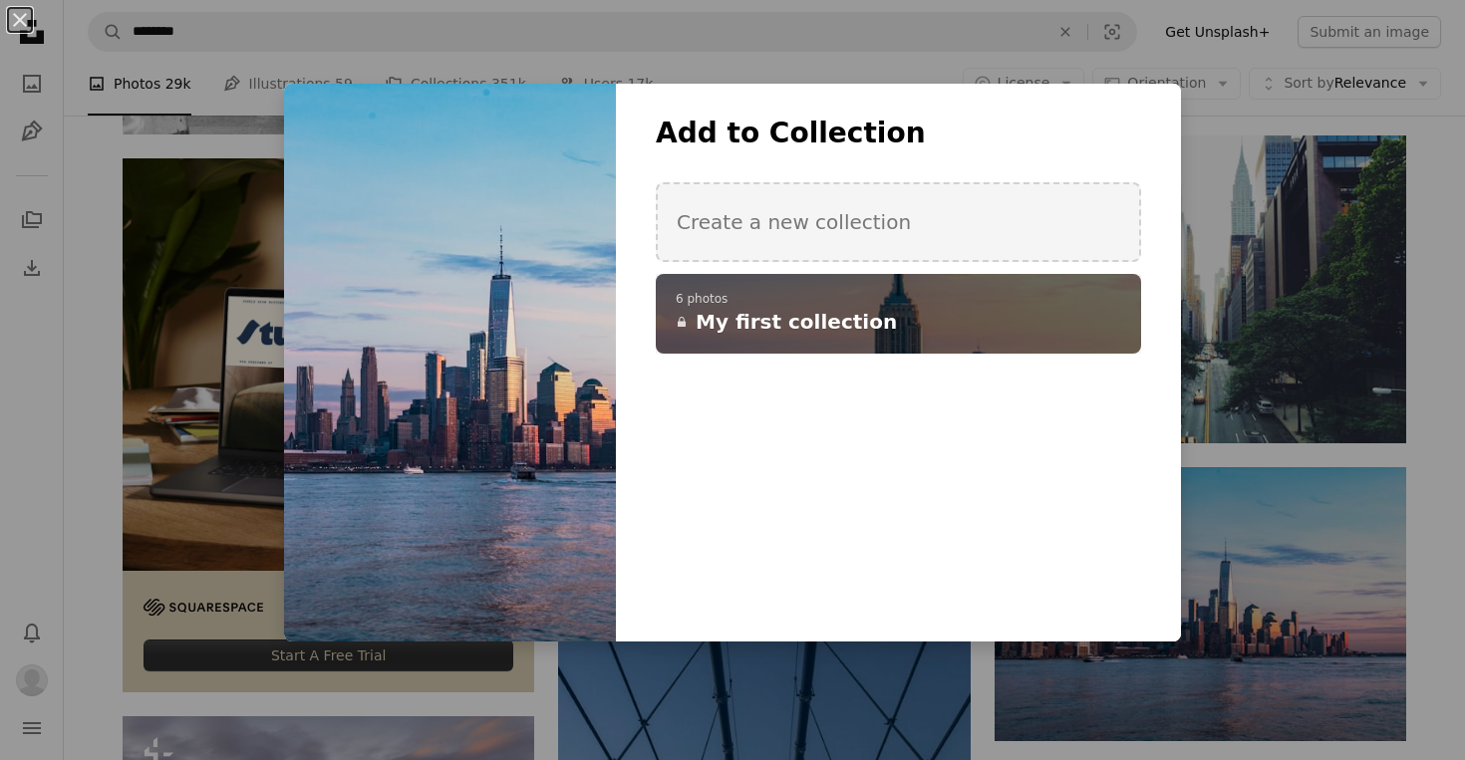
click at [989, 321] on h4 "A lock My first collection" at bounding box center [887, 322] width 423 height 28
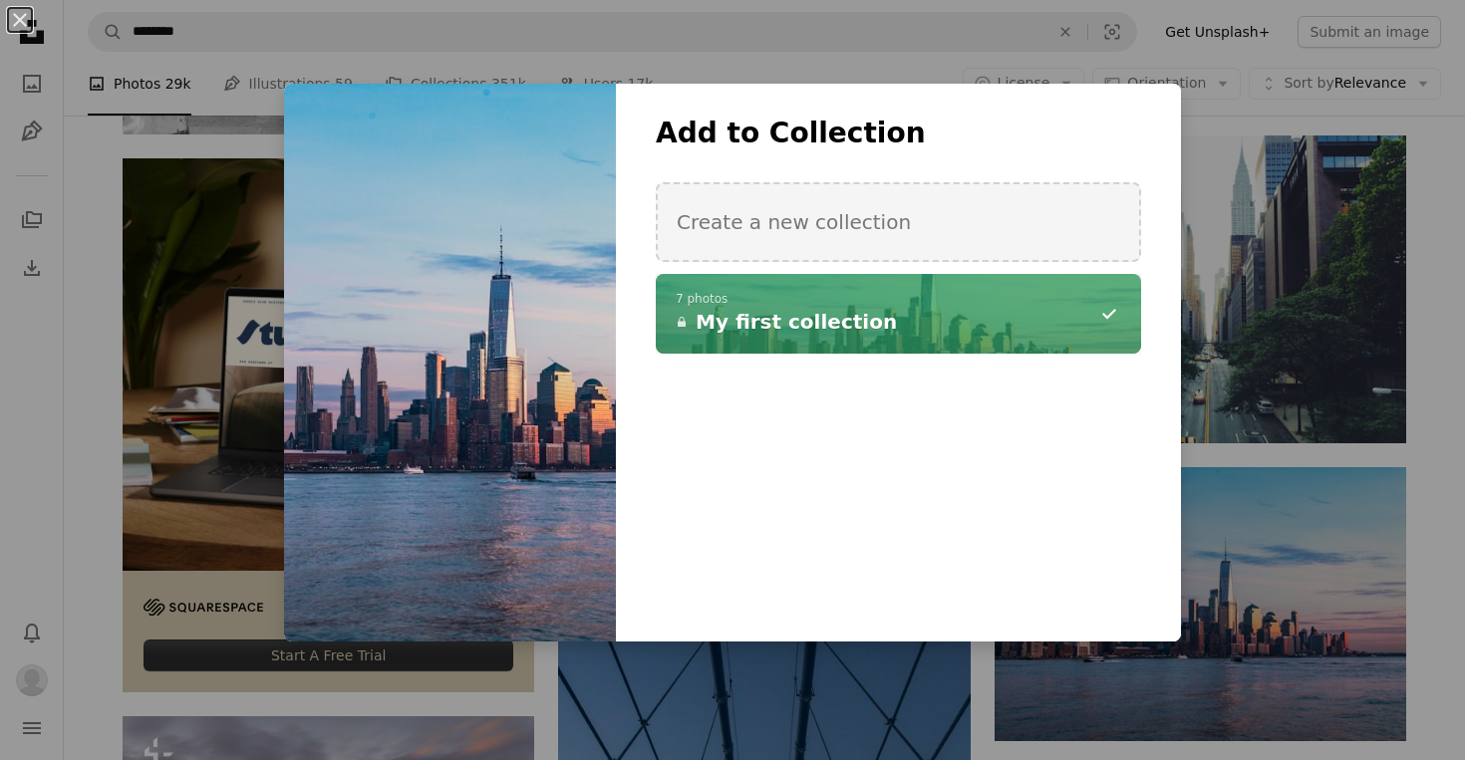
click at [98, 296] on div "An X shape Add to Collection Create a new collection A checkmark A minus sign 7…" at bounding box center [732, 380] width 1465 height 760
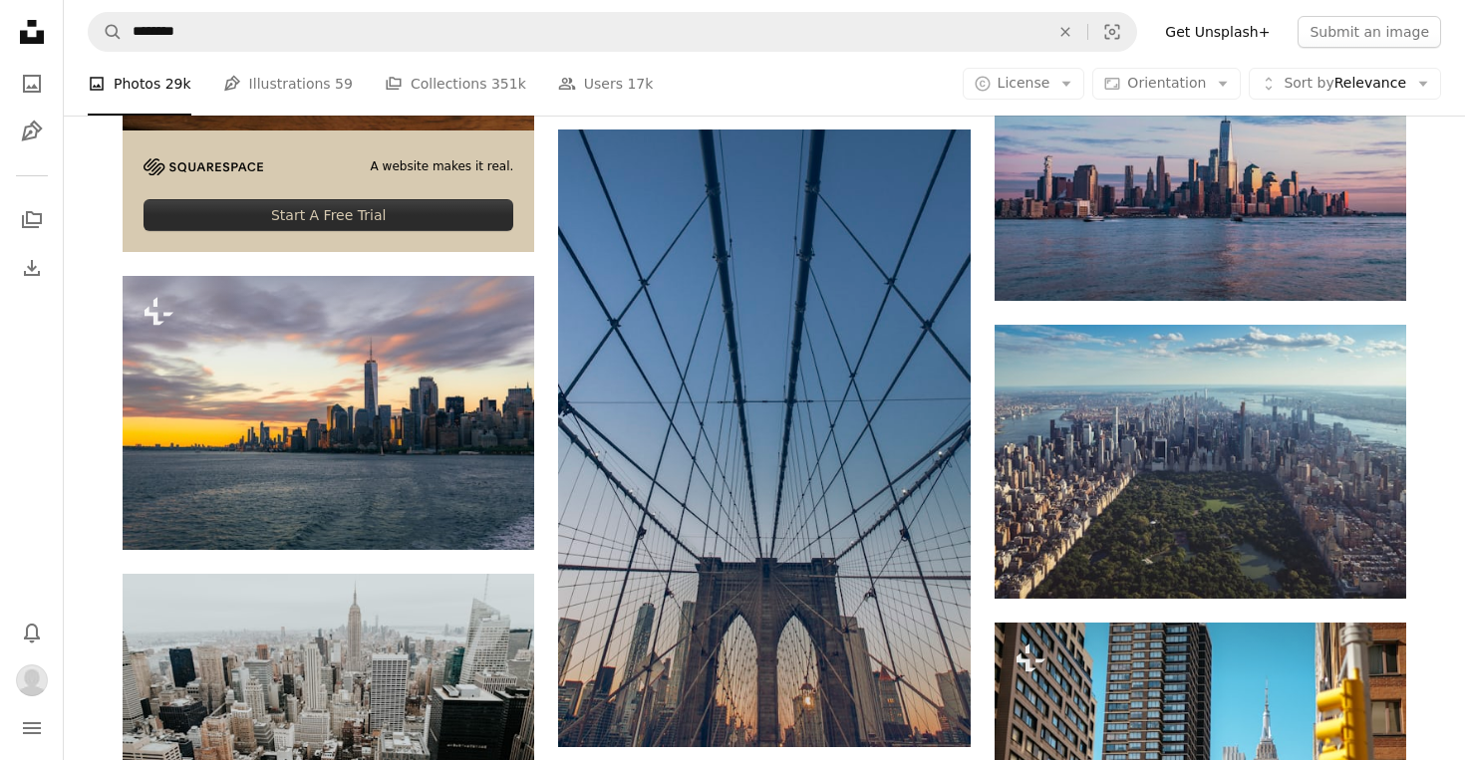
scroll to position [5166, 0]
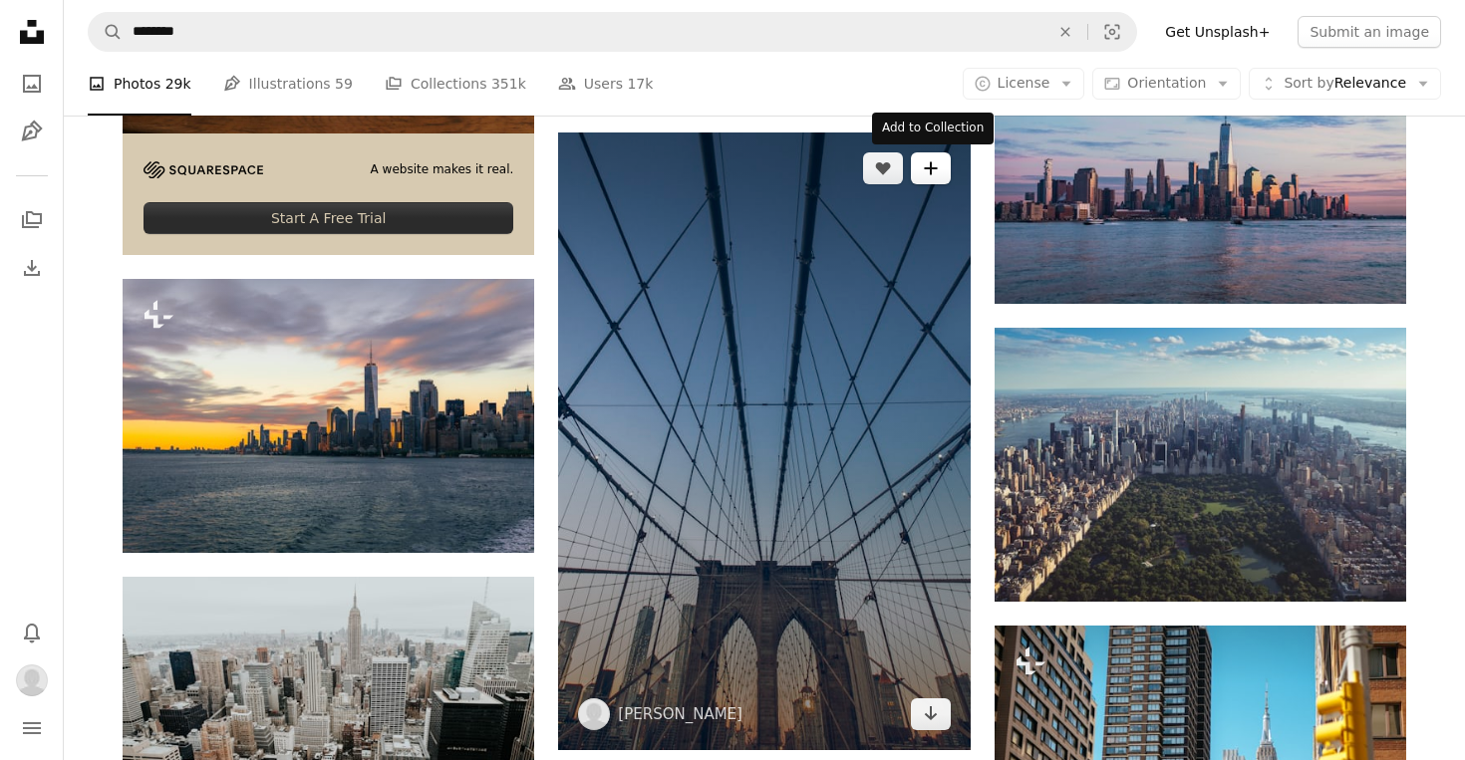
click at [934, 166] on icon "A plus sign" at bounding box center [931, 168] width 16 height 16
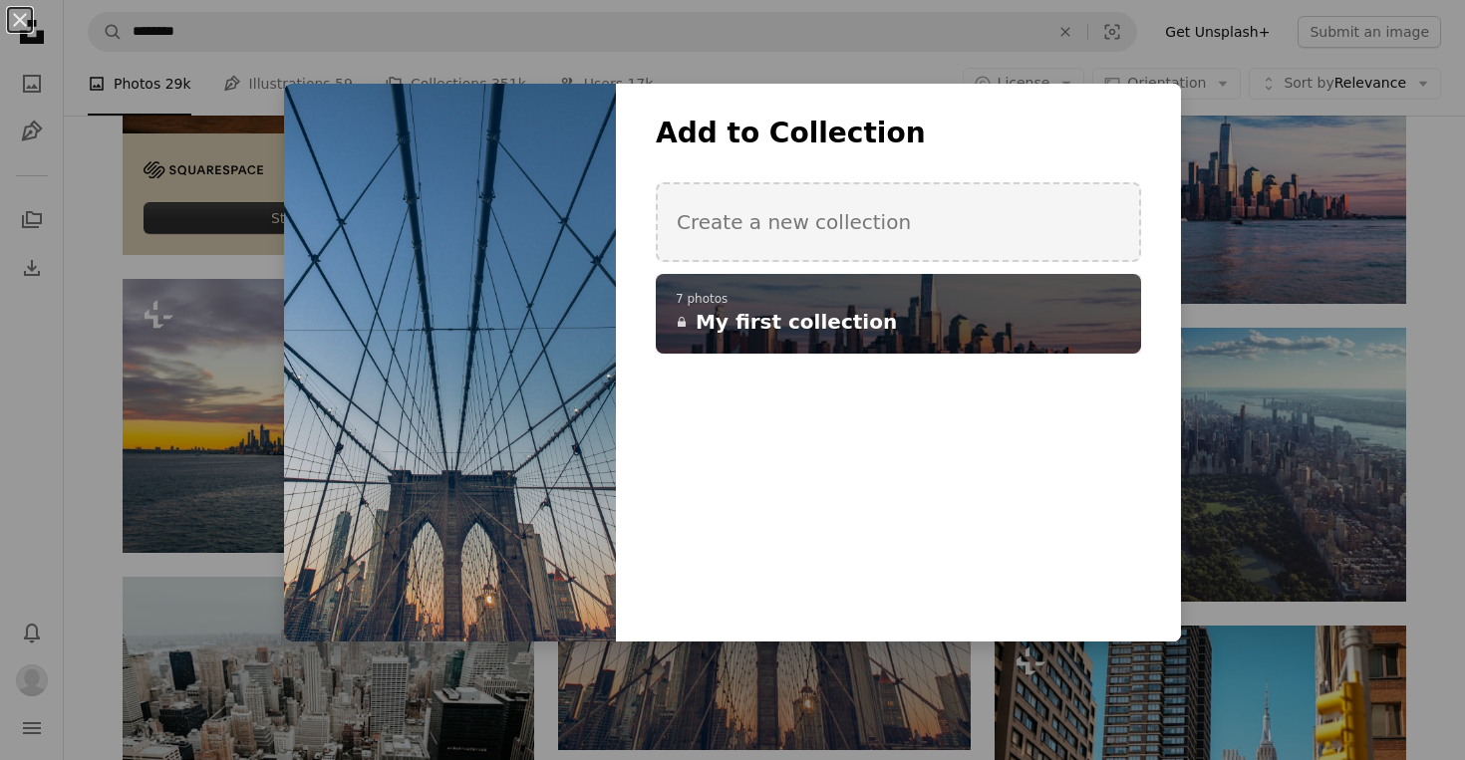
click at [845, 312] on span "My first collection" at bounding box center [795, 322] width 201 height 28
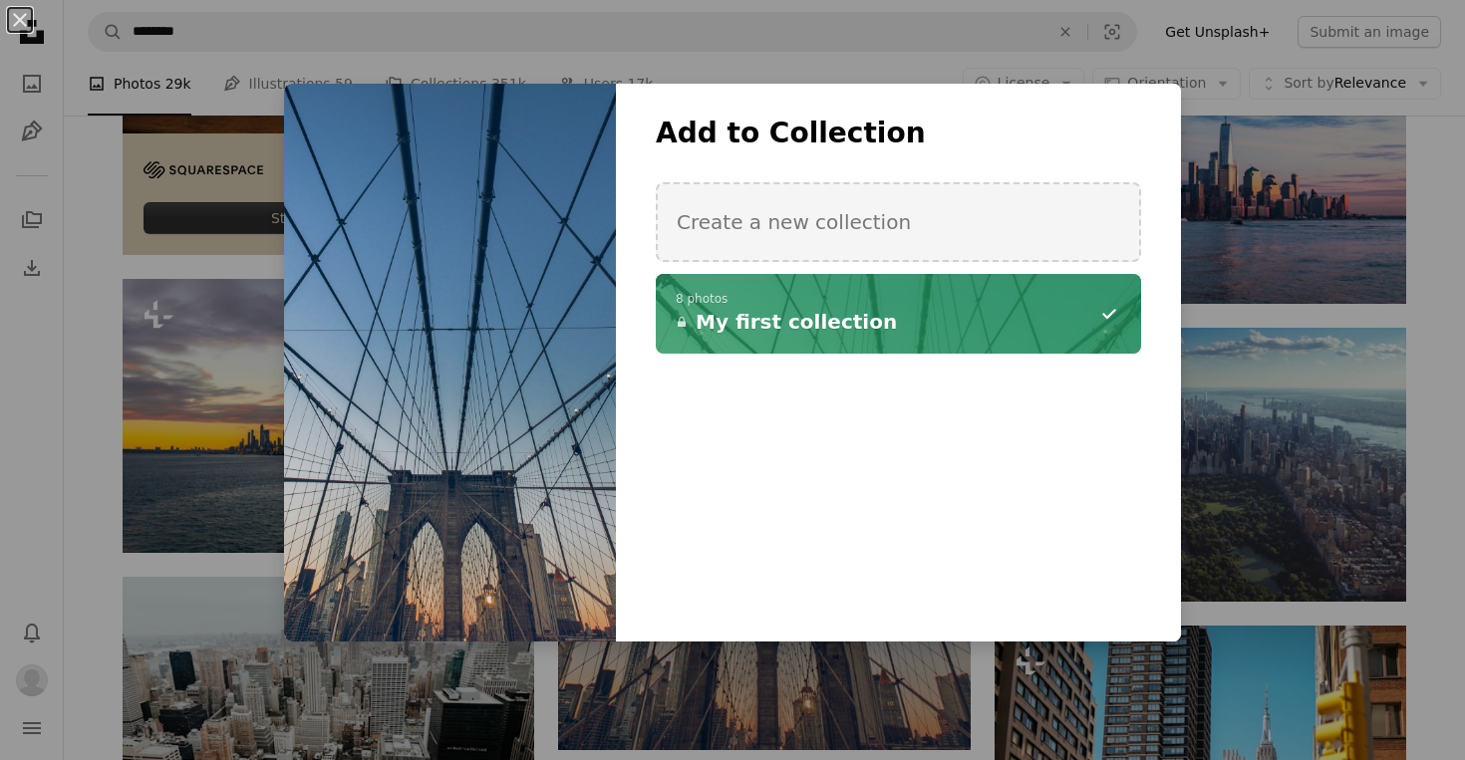
click at [102, 376] on div "An X shape Add to Collection Create a new collection A checkmark A minus sign 8…" at bounding box center [732, 380] width 1465 height 760
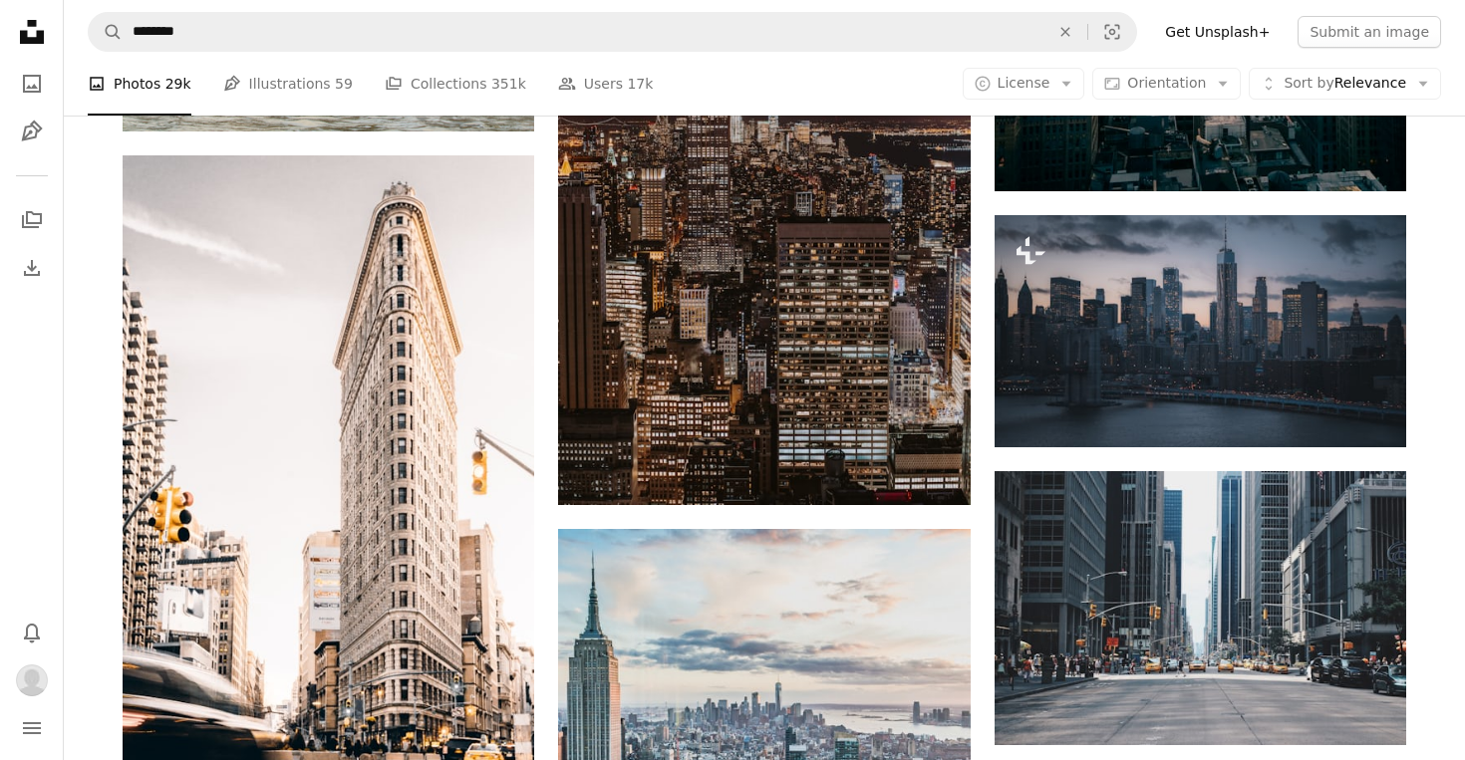
scroll to position [11936, 0]
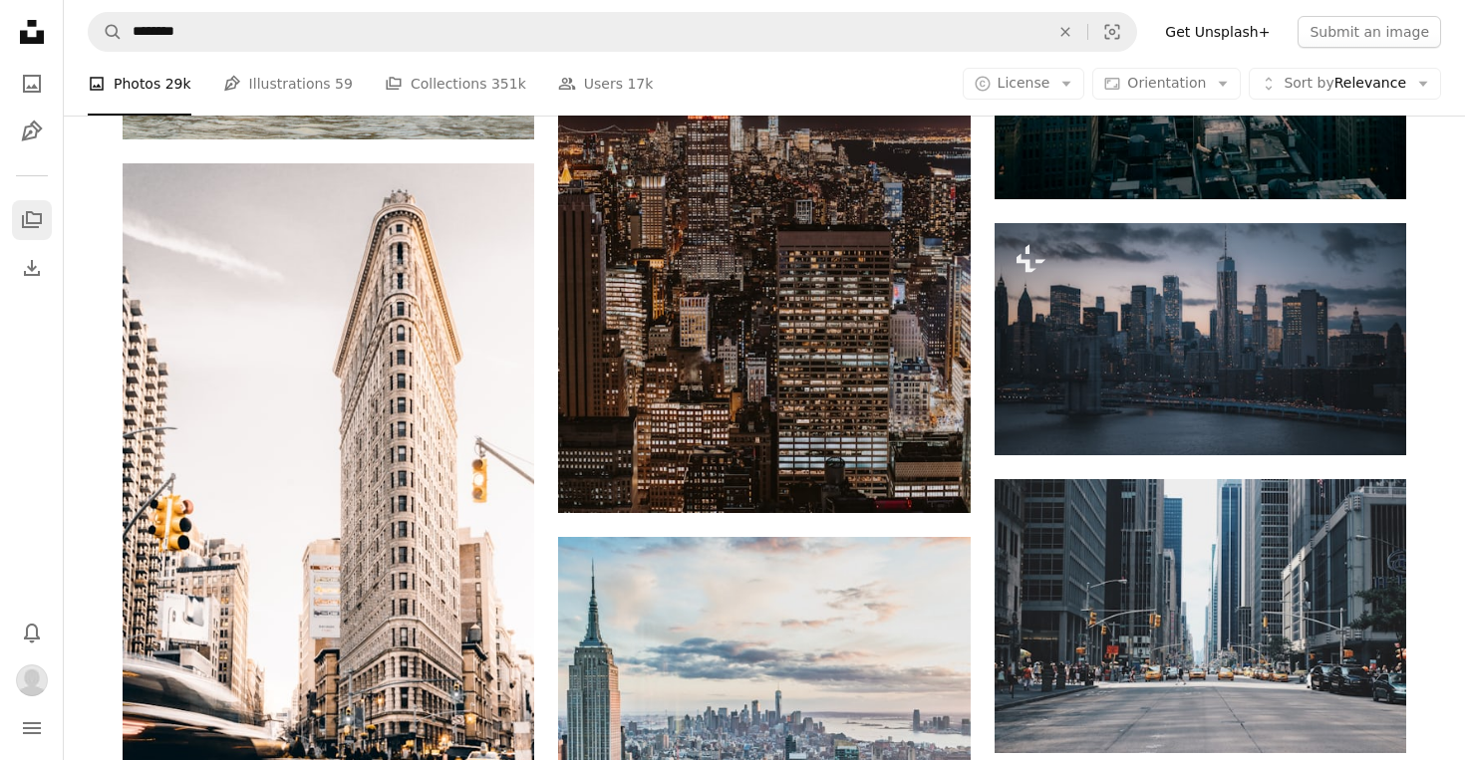
click at [31, 210] on icon "A stack of folders" at bounding box center [32, 220] width 24 height 24
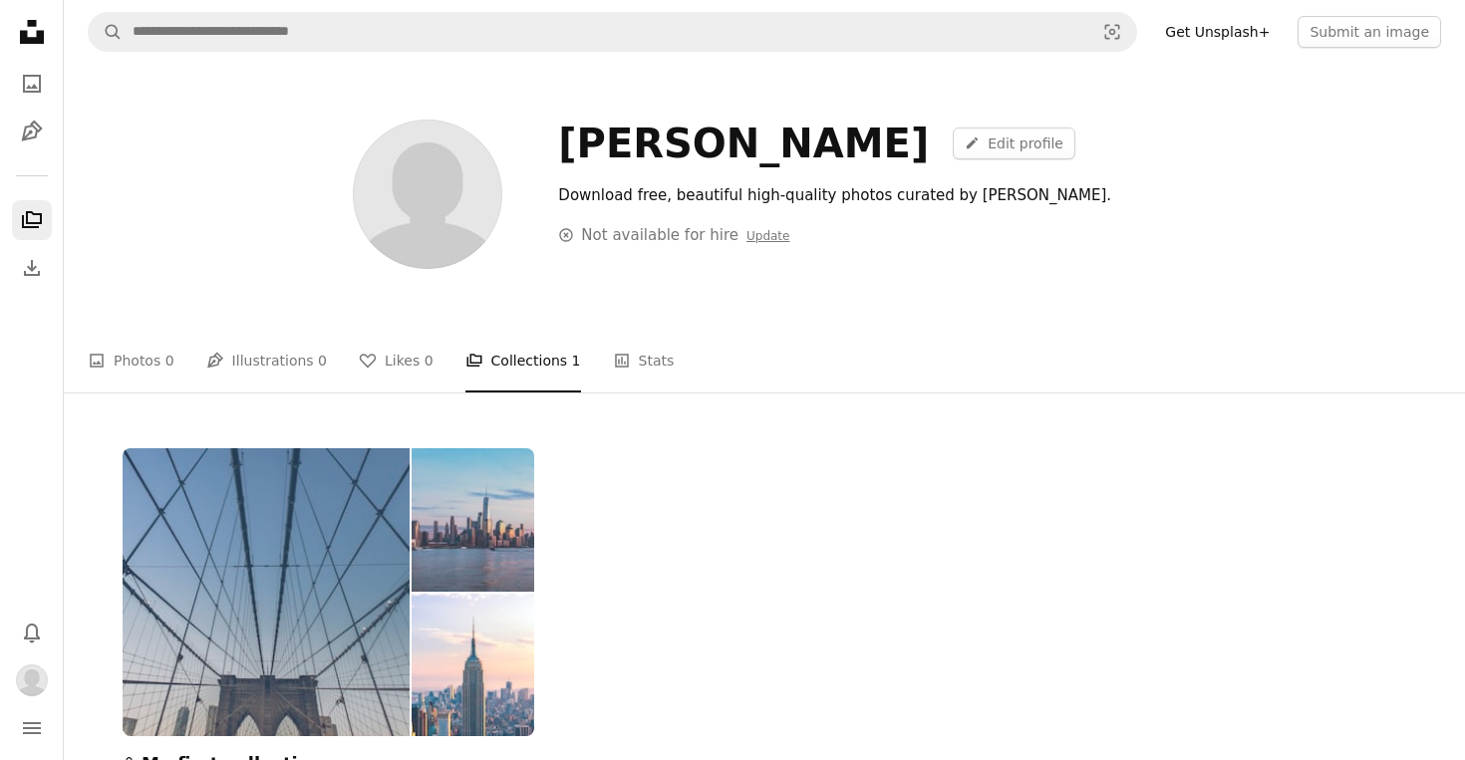
click at [333, 517] on img at bounding box center [266, 592] width 287 height 288
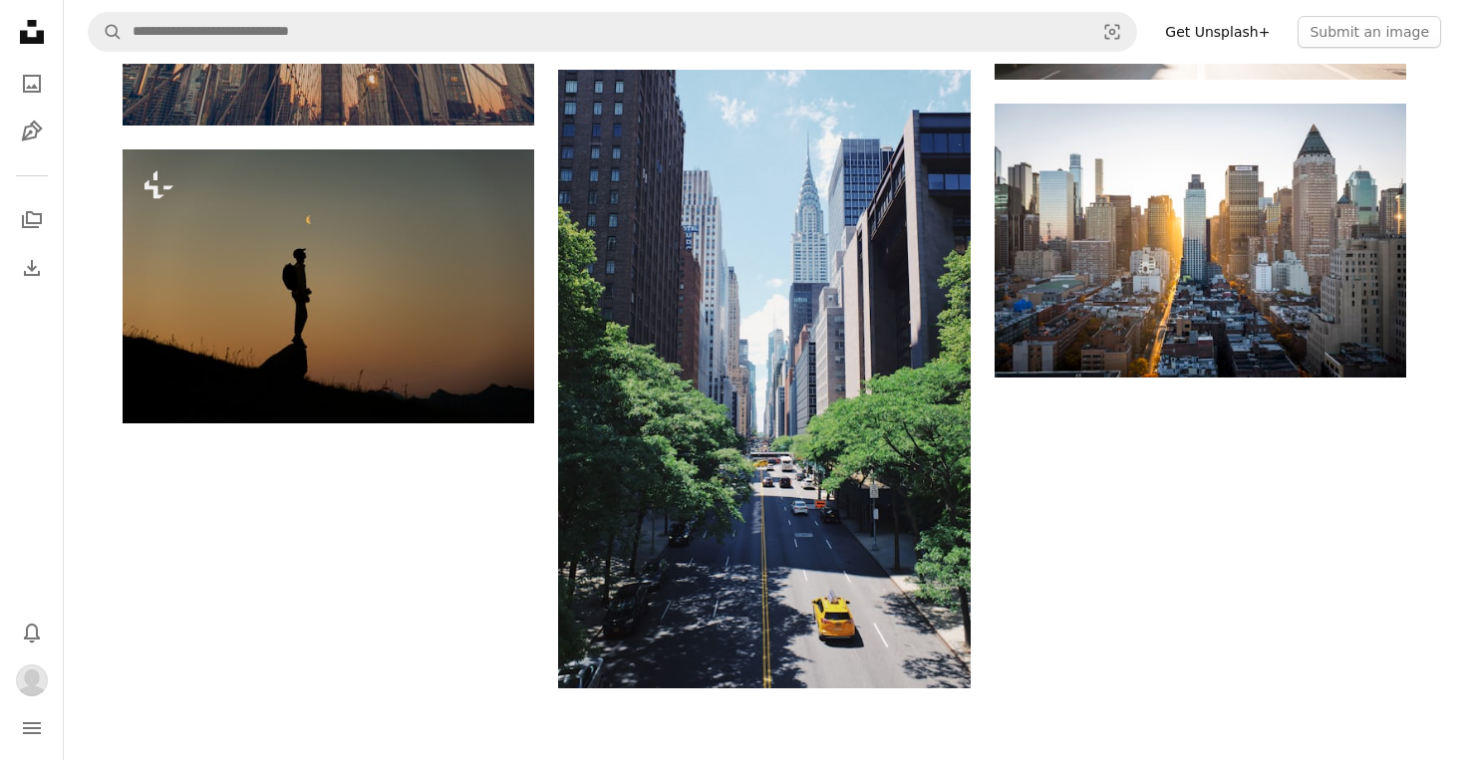
scroll to position [838, 0]
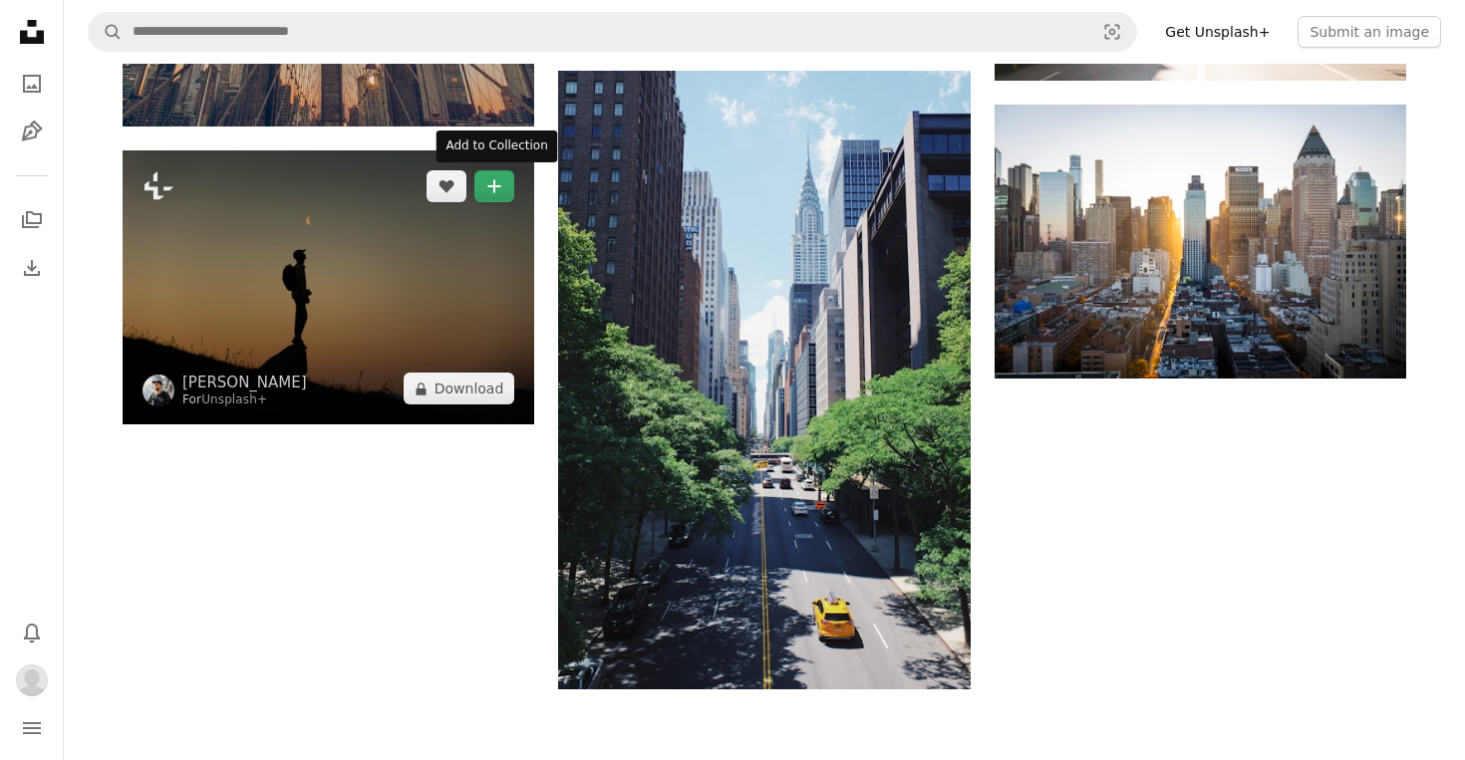
click at [488, 180] on icon "A plus sign" at bounding box center [494, 186] width 16 height 16
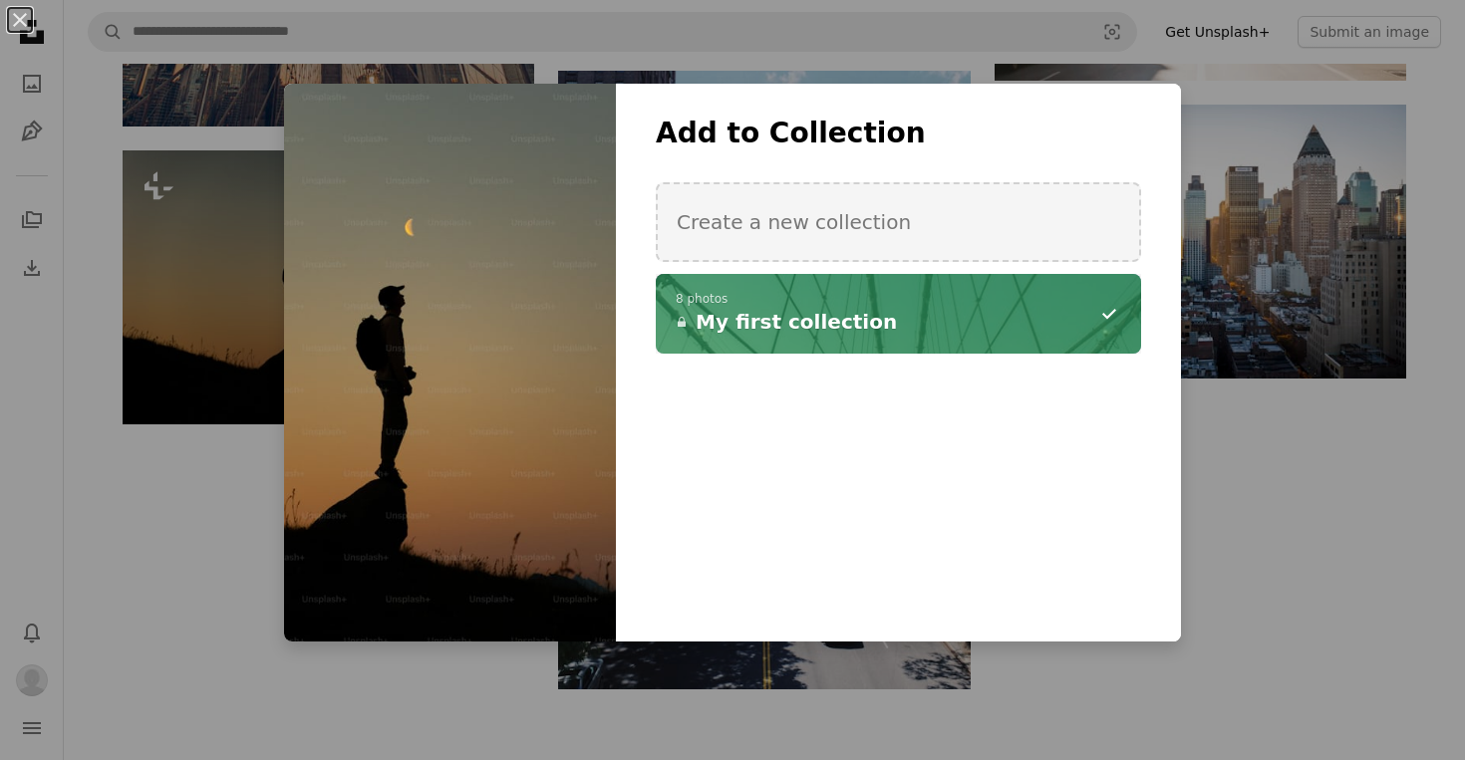
click at [928, 299] on p "8 photos" at bounding box center [898, 300] width 445 height 16
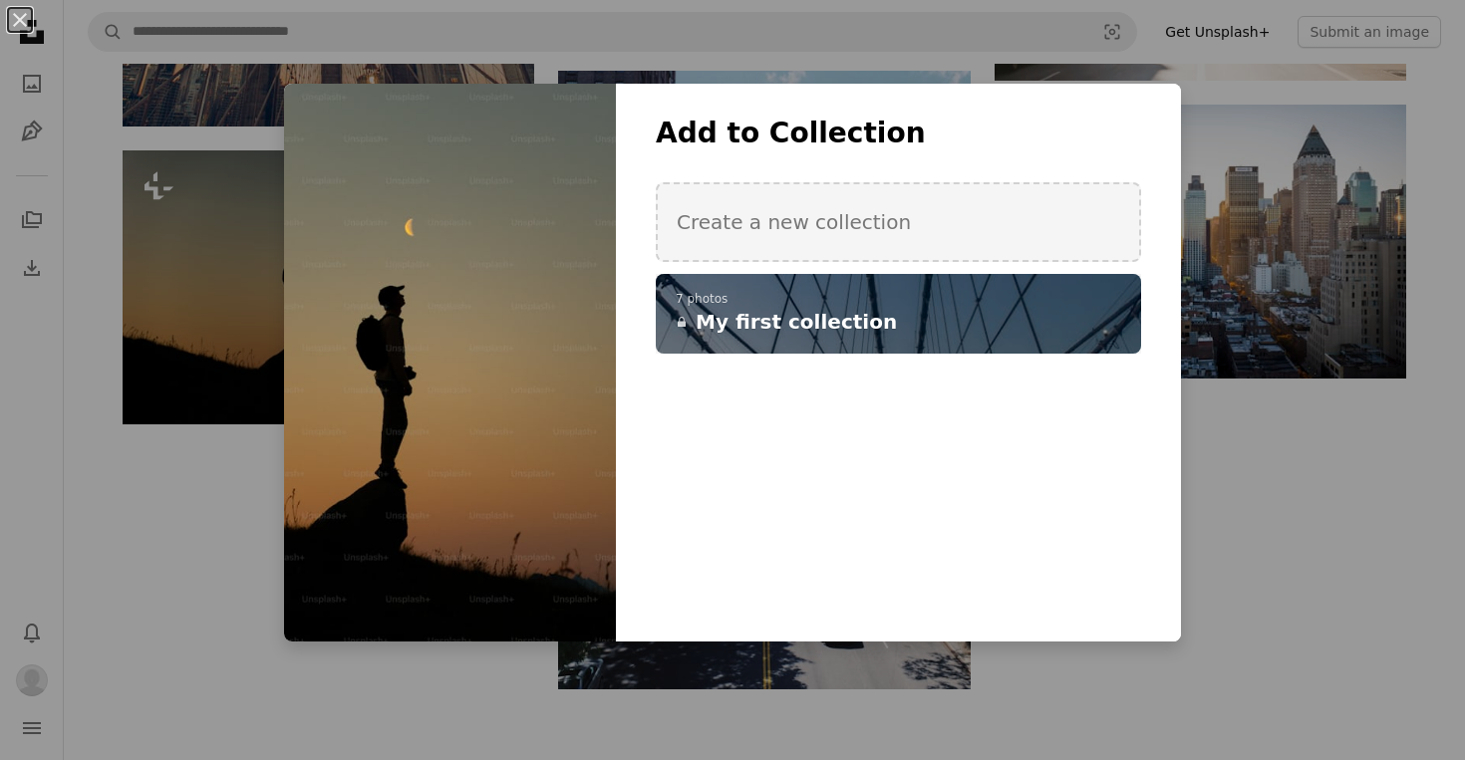
click at [1350, 485] on div "An X shape Add to Collection Create a new collection A checkmark A plus sign 7 …" at bounding box center [732, 380] width 1465 height 760
